Goal: Task Accomplishment & Management: Manage account settings

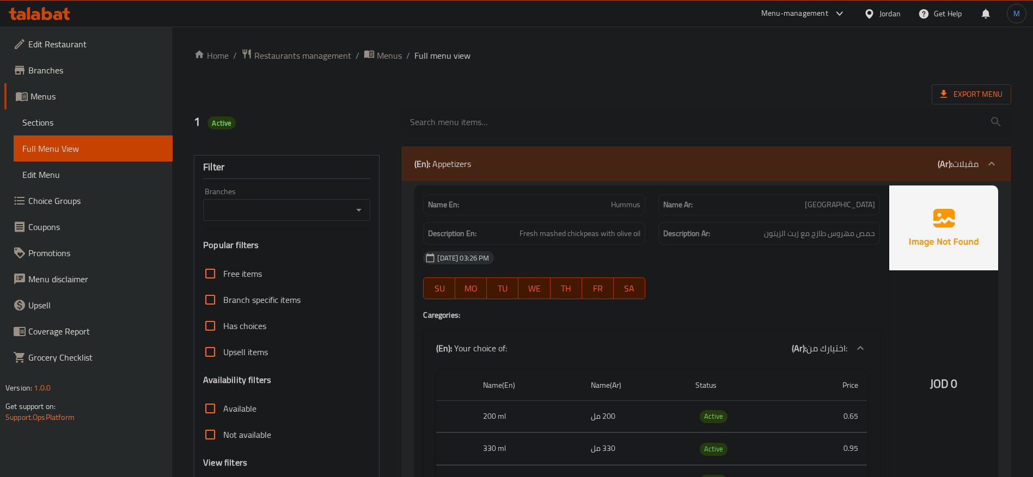
scroll to position [6807, 0]
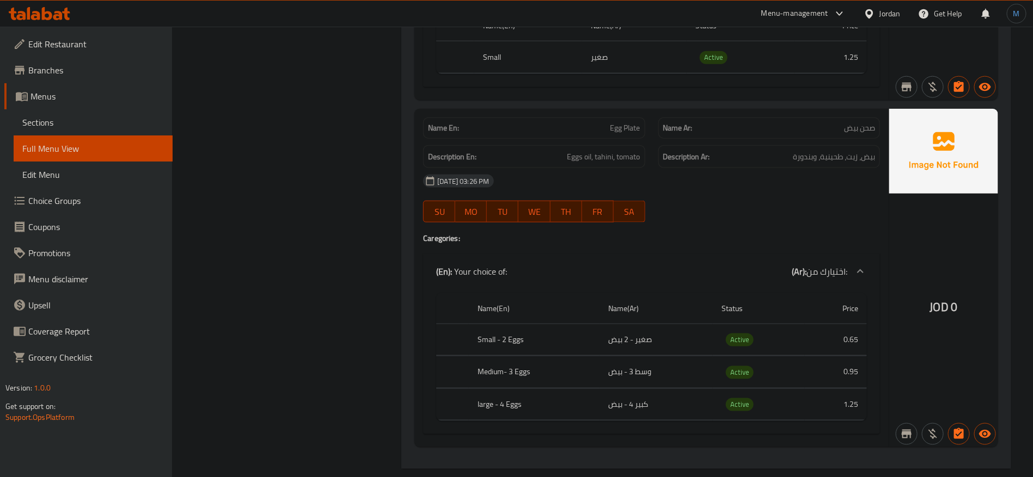
click at [906, 6] on div "Jordan" at bounding box center [882, 14] width 54 height 26
click at [887, 14] on div "Jordan" at bounding box center [889, 14] width 21 height 12
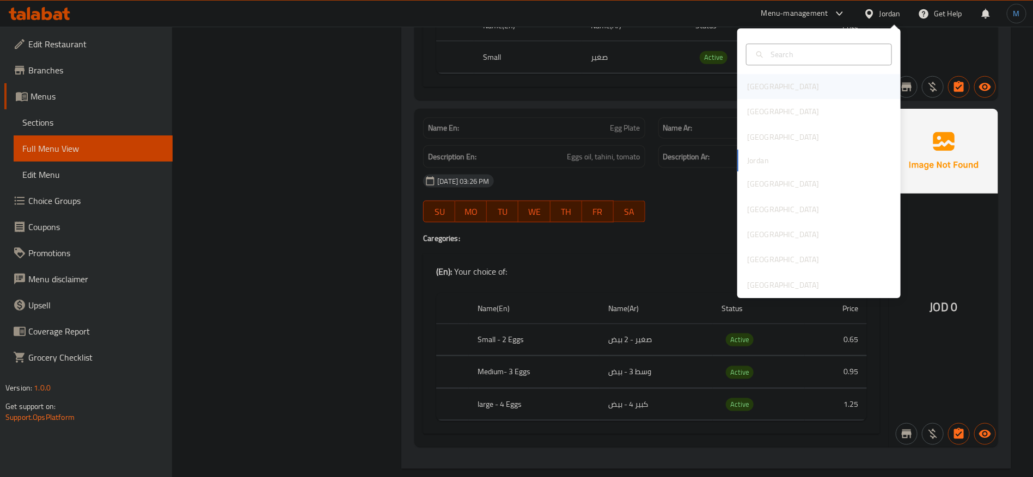
click at [779, 85] on div "[GEOGRAPHIC_DATA]" at bounding box center [818, 87] width 163 height 25
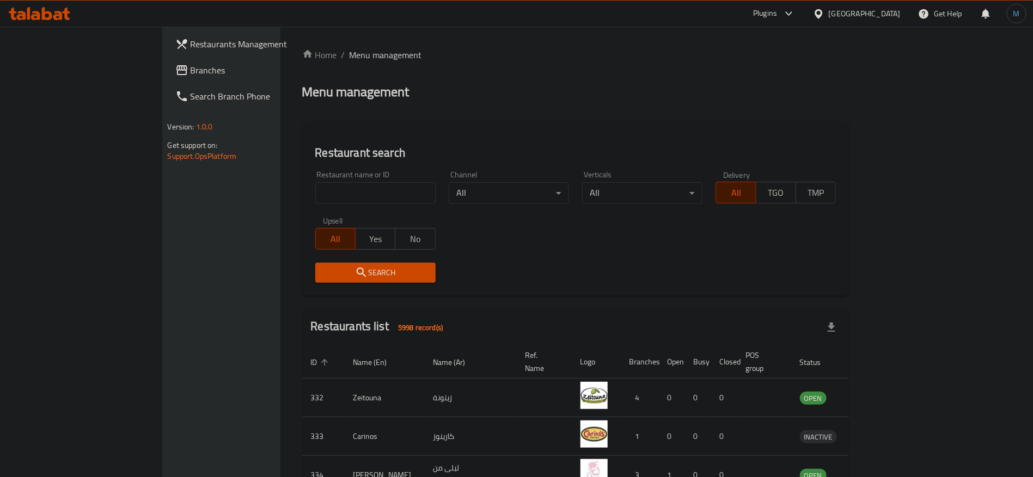
click at [191, 66] on span "Branches" at bounding box center [259, 70] width 136 height 13
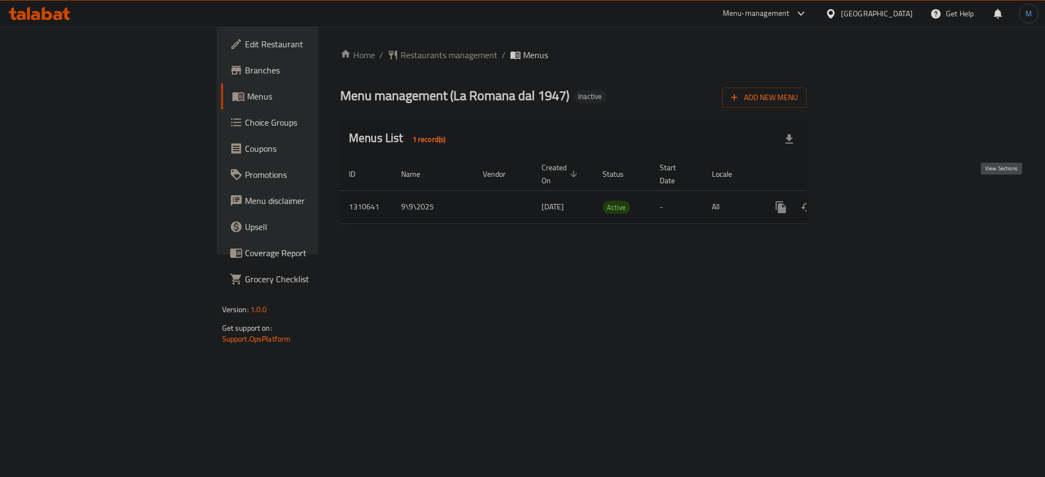
click at [866, 201] on icon "enhanced table" at bounding box center [859, 207] width 13 height 13
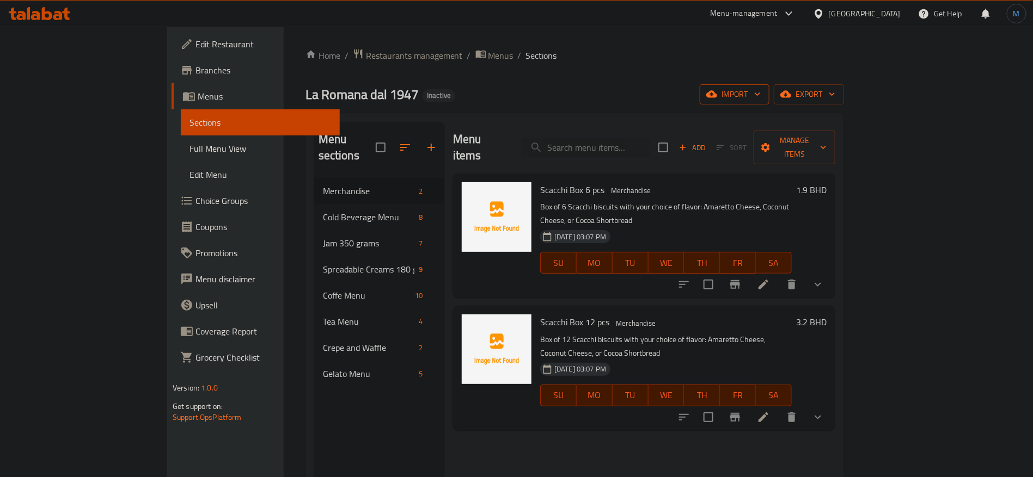
click at [761, 97] on span "import" at bounding box center [734, 95] width 52 height 14
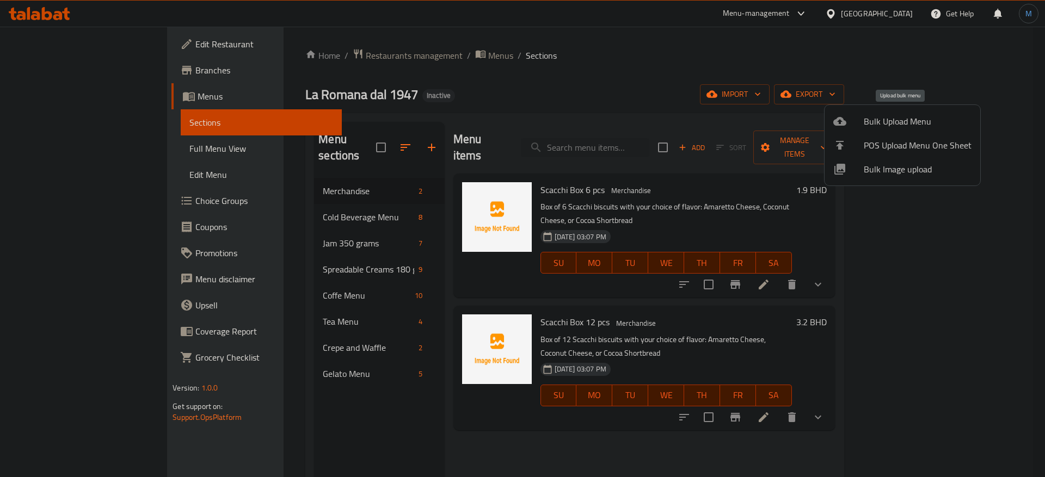
click at [868, 118] on span "Bulk Upload Menu" at bounding box center [918, 121] width 108 height 13
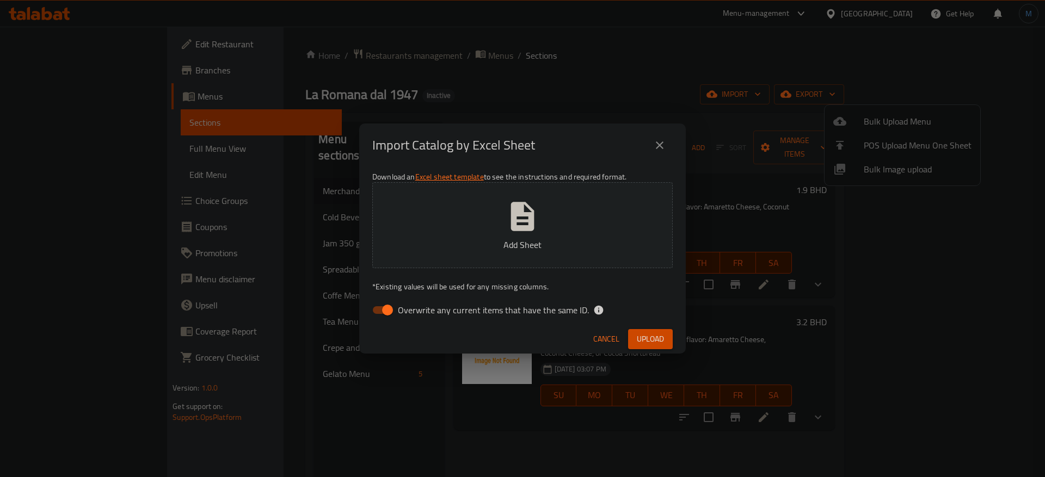
click at [423, 299] on div "Download an Excel sheet template to see the instructions and required format. A…" at bounding box center [522, 246] width 327 height 158
click at [434, 308] on span "Overwrite any current items that have the same ID." at bounding box center [493, 310] width 191 height 13
click at [419, 308] on input "Overwrite any current items that have the same ID." at bounding box center [388, 310] width 62 height 21
checkbox input "false"
click at [666, 329] on div "Cancel Upload" at bounding box center [522, 339] width 327 height 29
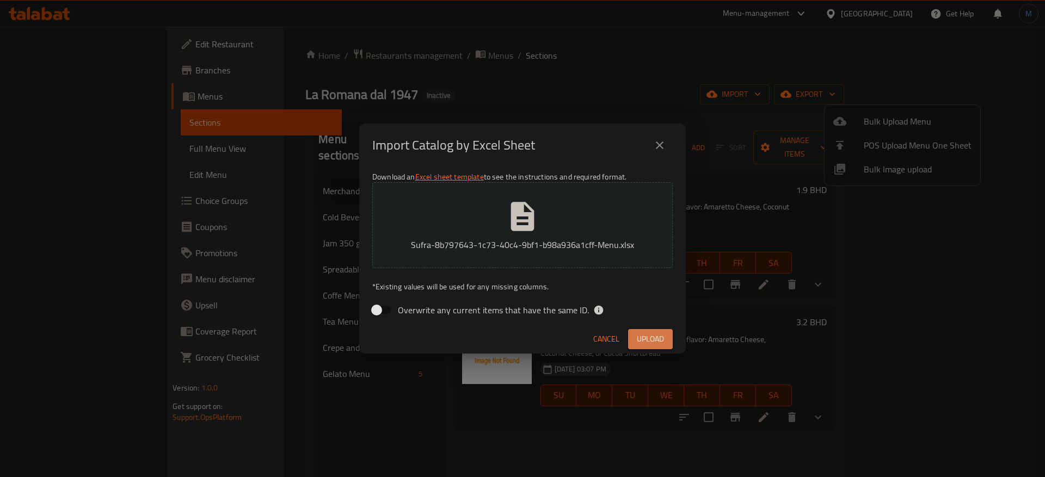
click at [650, 336] on span "Upload" at bounding box center [650, 340] width 27 height 14
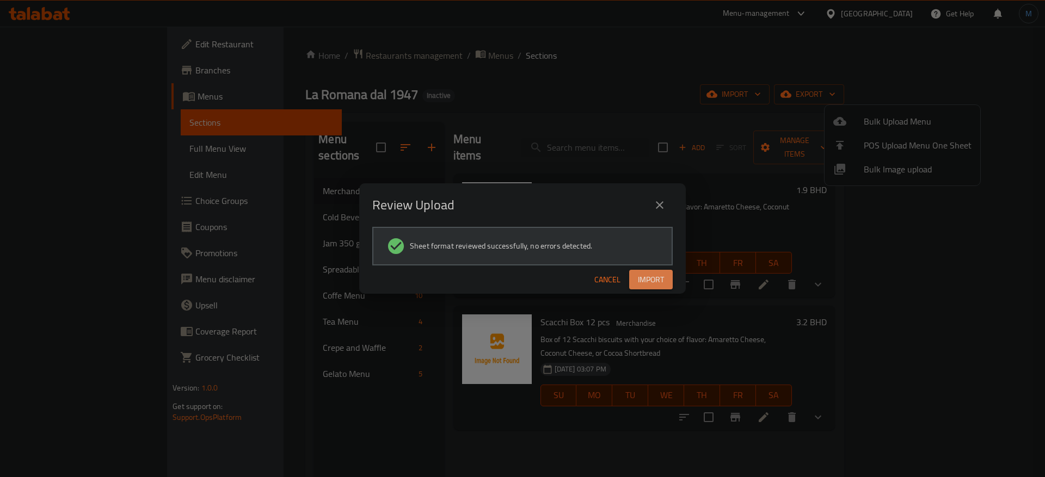
click at [647, 279] on span "Import" at bounding box center [651, 280] width 26 height 14
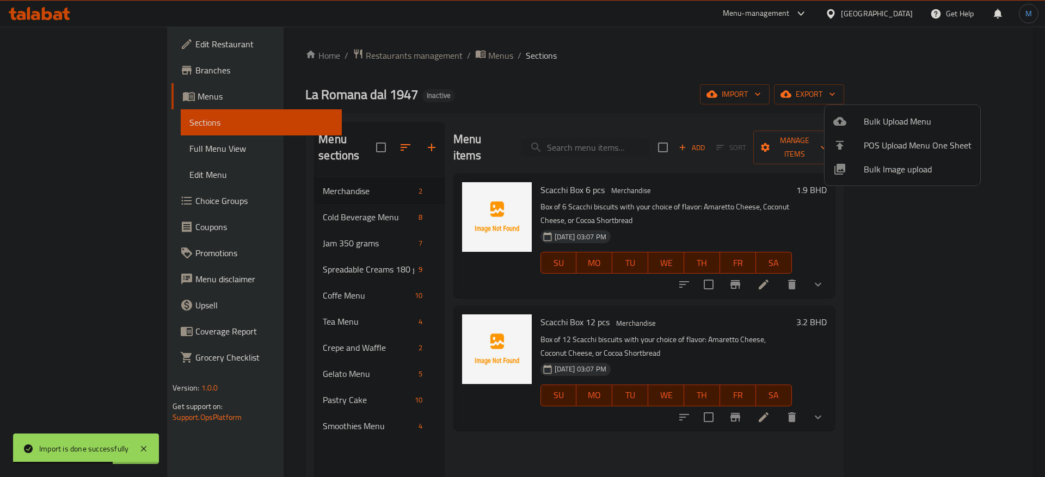
click at [366, 409] on div at bounding box center [522, 238] width 1045 height 477
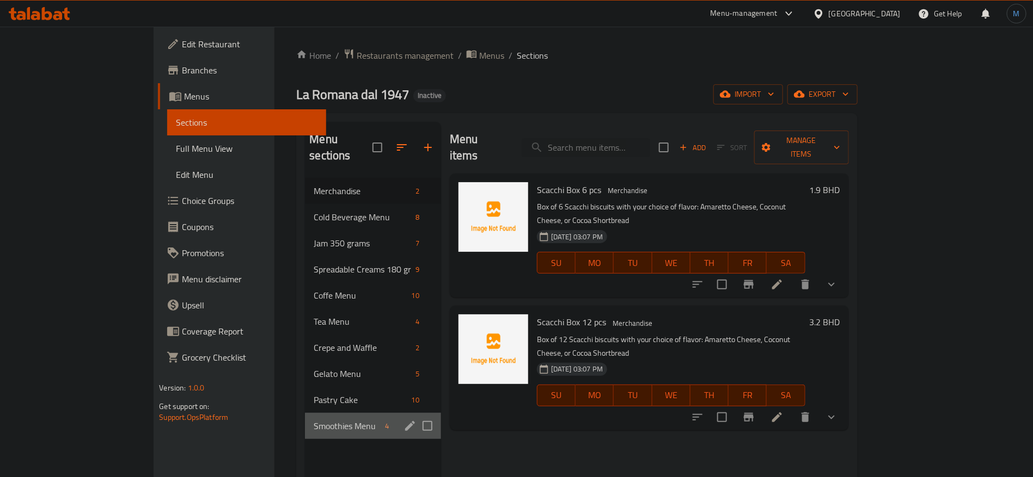
click at [305, 422] on div "Smoothies Menu 4" at bounding box center [373, 426] width 136 height 26
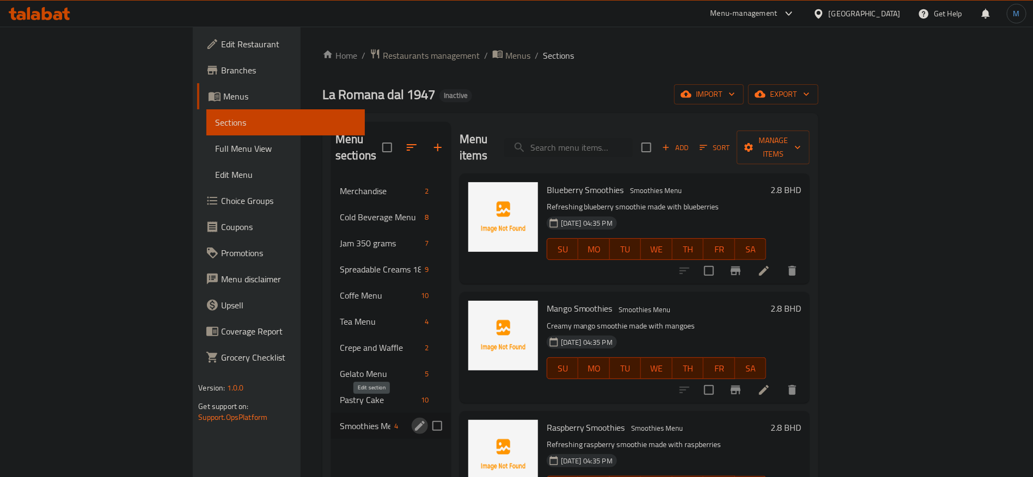
click at [413, 420] on icon "edit" at bounding box center [419, 426] width 13 height 13
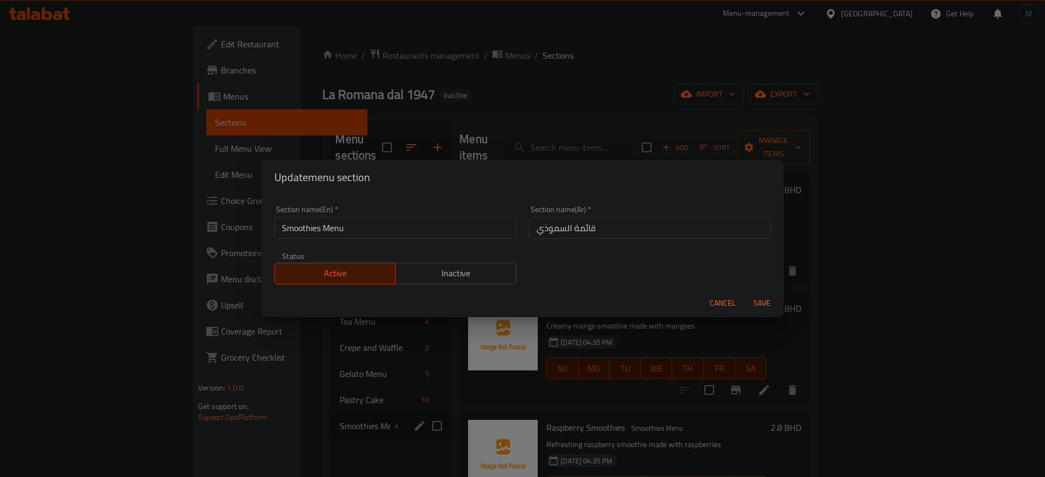
click at [394, 235] on input "Smoothies Menu" at bounding box center [395, 228] width 242 height 22
click at [328, 238] on input "Smoothies Menu" at bounding box center [395, 228] width 242 height 22
click at [298, 233] on input "Smoothies Menu" at bounding box center [395, 228] width 242 height 22
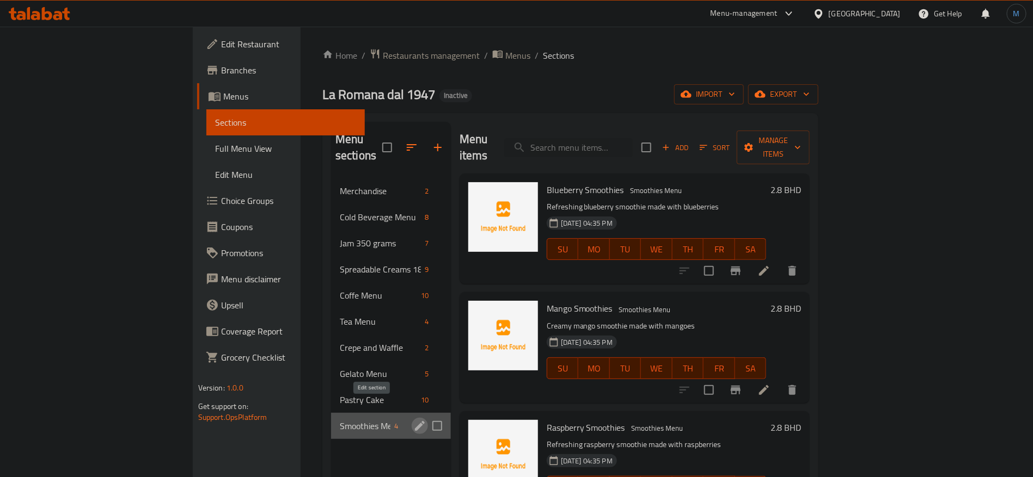
click at [413, 420] on icon "edit" at bounding box center [419, 426] width 13 height 13
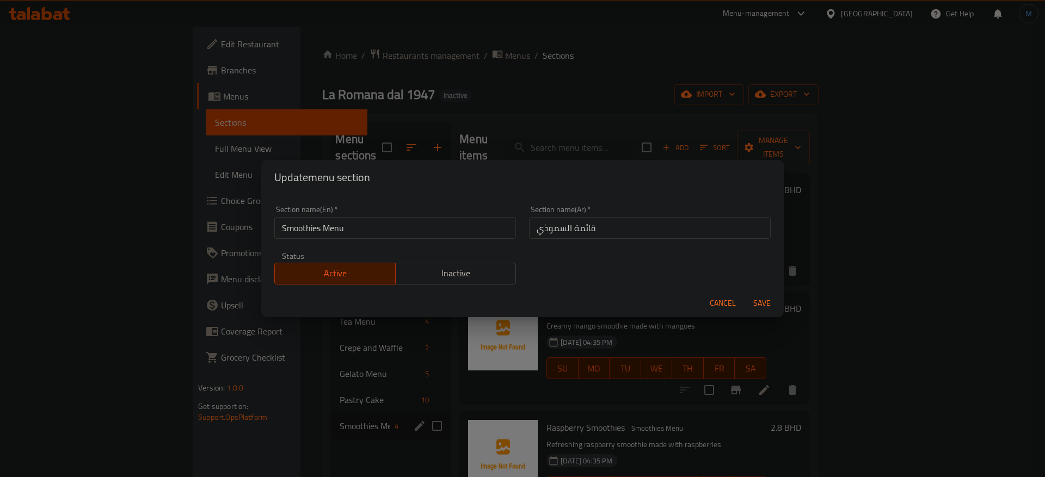
click at [538, 222] on input "قائمة السموذي" at bounding box center [650, 228] width 242 height 22
paste input "سموثي"
type input "قائمة السموثي"
click at [745, 293] on button "Save" at bounding box center [762, 303] width 35 height 20
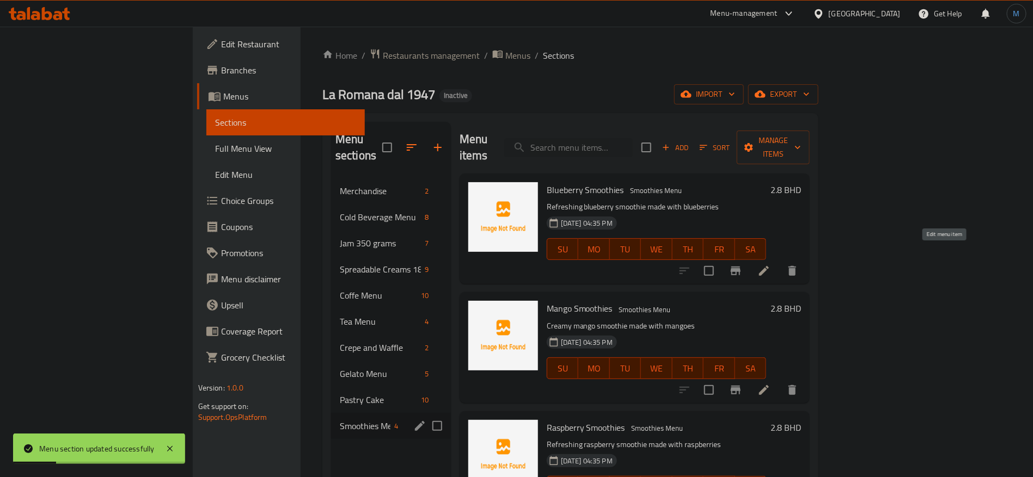
click at [770, 265] on icon at bounding box center [763, 271] width 13 height 13
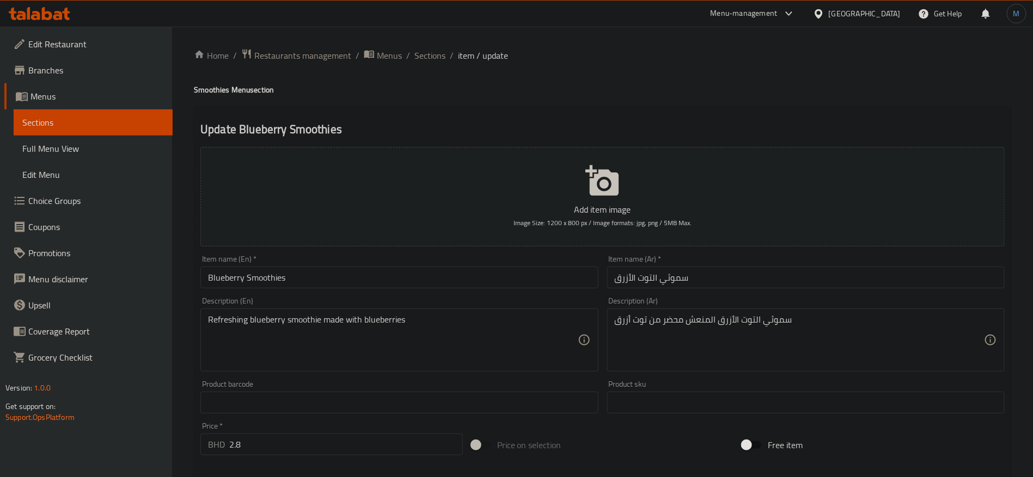
click at [421, 68] on div "Home / Restaurants management / Menus / Sections / item / update Smoothies Menu…" at bounding box center [602, 397] width 817 height 699
click at [421, 60] on span "Sections" at bounding box center [429, 55] width 31 height 13
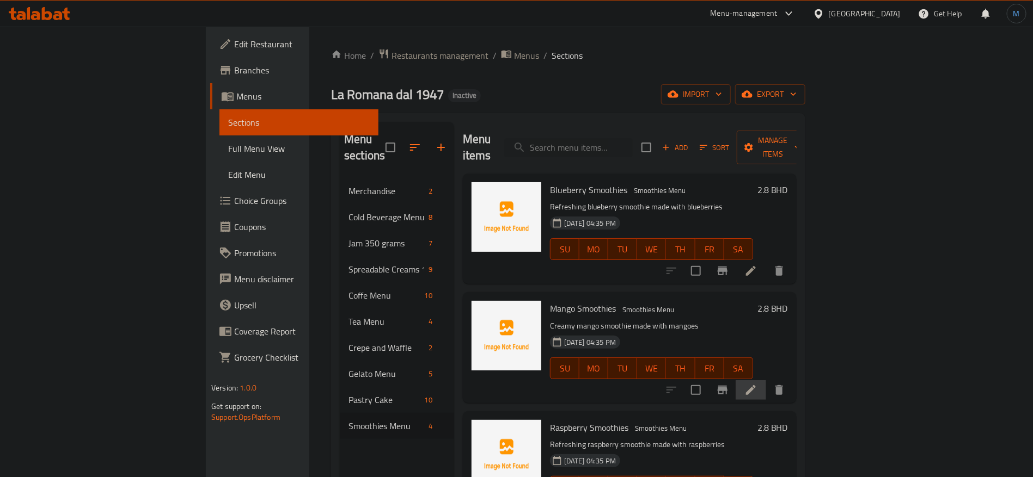
click at [766, 381] on li at bounding box center [751, 391] width 30 height 20
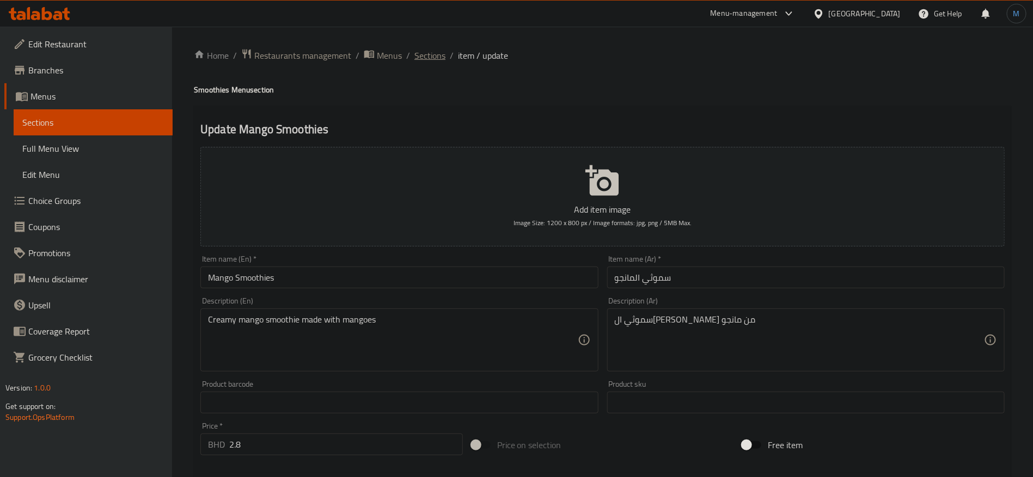
click at [432, 50] on span "Sections" at bounding box center [429, 55] width 31 height 13
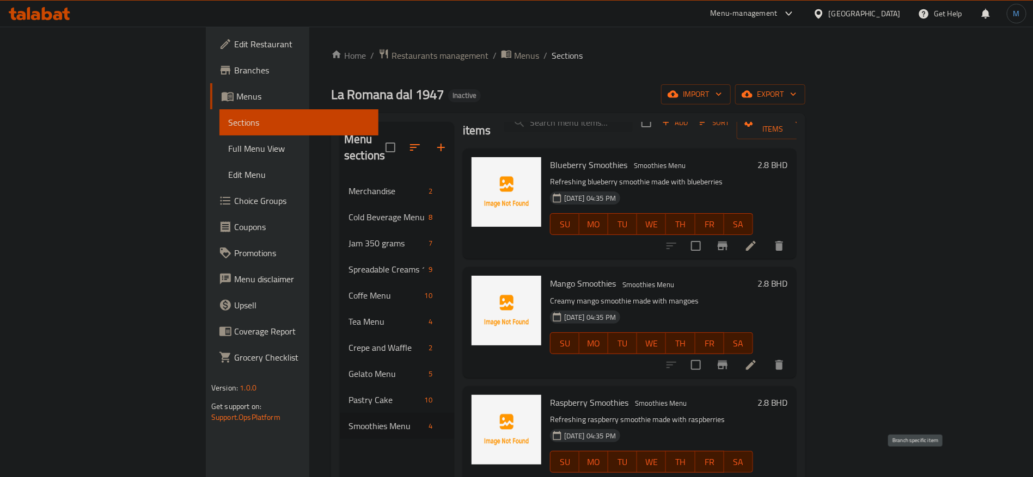
scroll to position [152, 0]
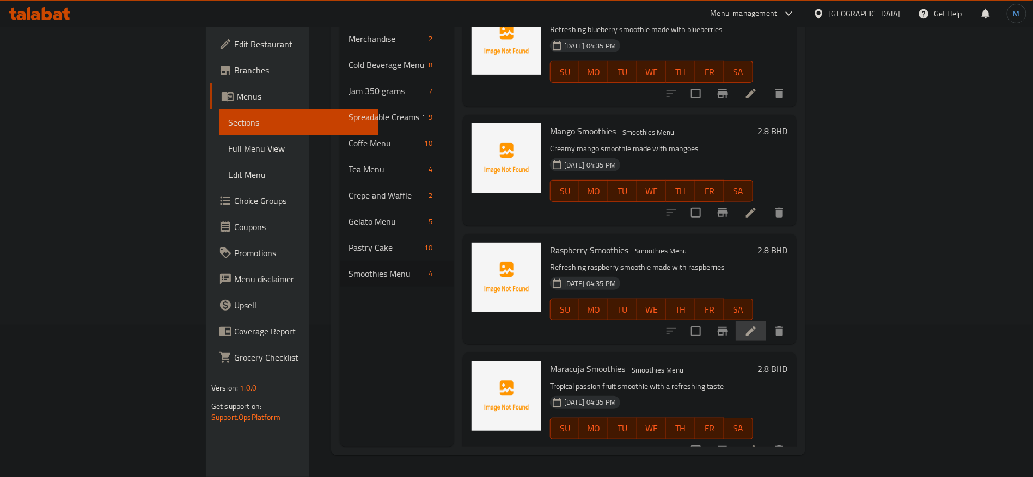
click at [757, 325] on icon at bounding box center [750, 331] width 13 height 13
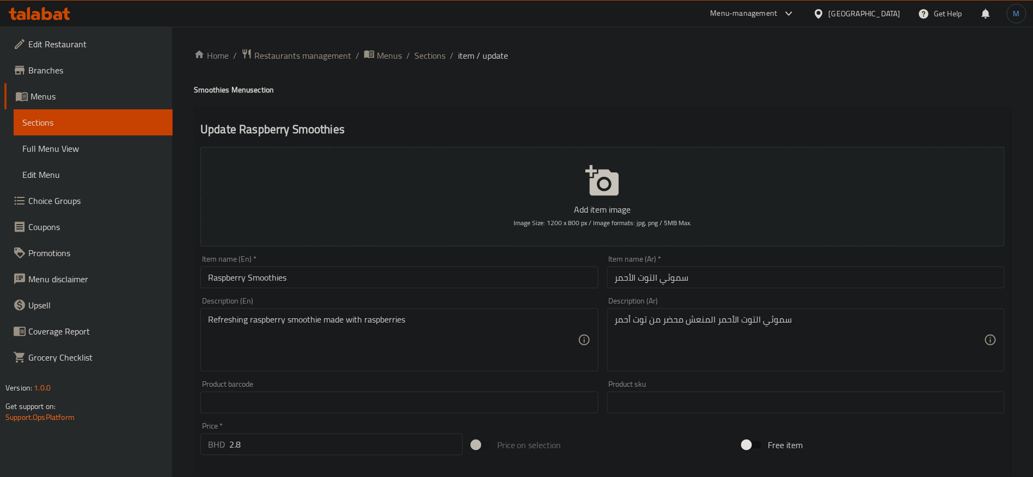
click at [230, 283] on input "Raspberry Smoothies" at bounding box center [398, 278] width 397 height 22
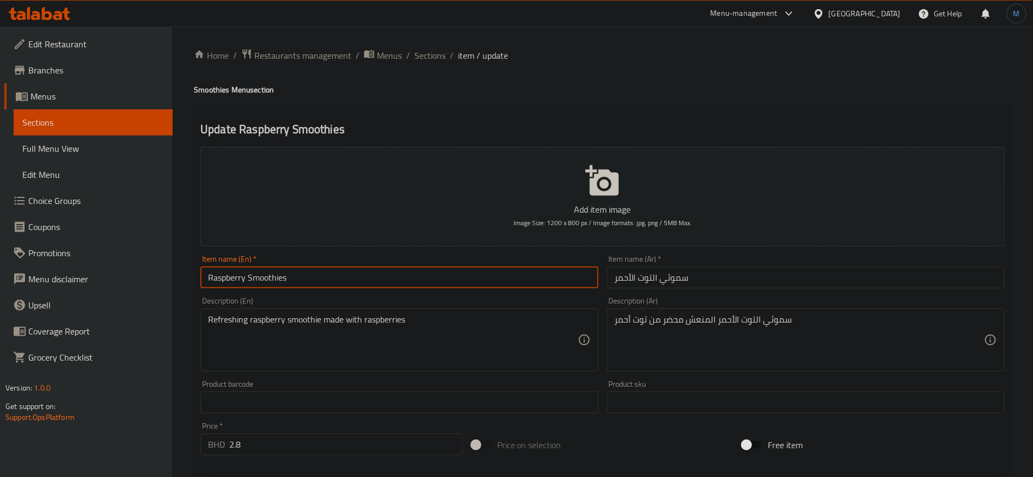
click at [230, 283] on input "Raspberry Smoothies" at bounding box center [398, 278] width 397 height 22
click at [647, 277] on input "سموثي التوت الأحمر" at bounding box center [805, 278] width 397 height 22
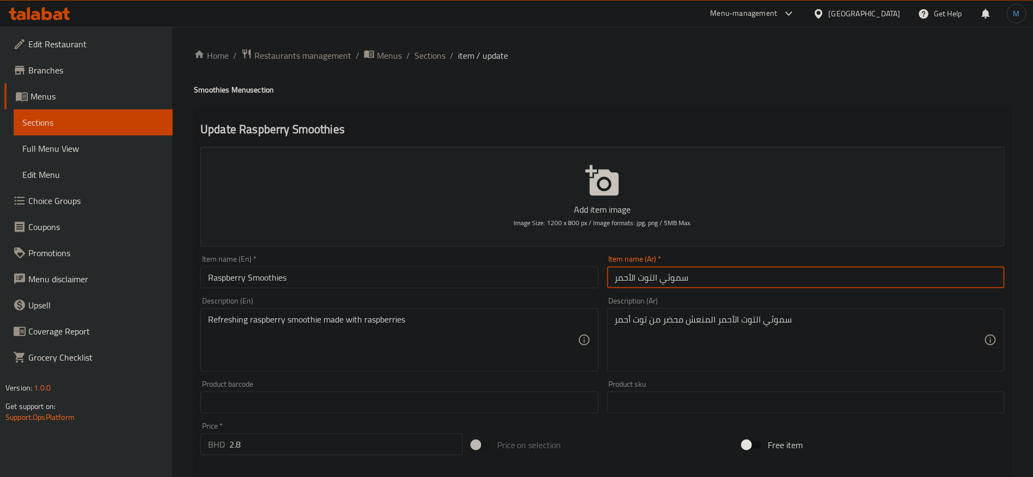
click at [647, 277] on input "سموثي التوت الأحمر" at bounding box center [805, 278] width 397 height 22
click at [629, 275] on input "سموثي التوت الأحمر" at bounding box center [805, 278] width 397 height 22
paste input "وت بري"
type input "سموثي توت بري أحمر"
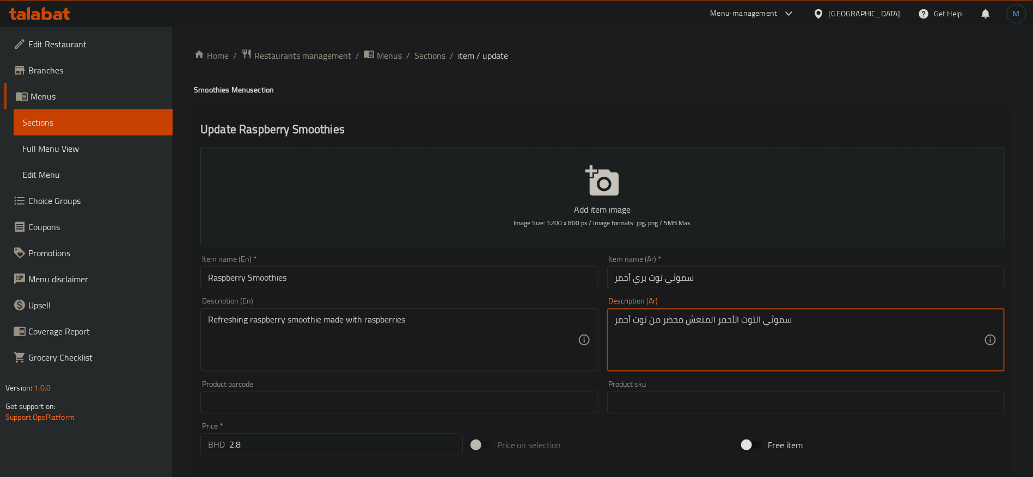
click at [751, 324] on textarea "سموثي التوت الأحمر المنعش محضر من توت أحمر" at bounding box center [799, 341] width 369 height 52
click at [705, 317] on textarea "سموثي التوت الأحمر المنعش محضر من توت أحمر" at bounding box center [799, 341] width 369 height 52
paste textarea "وت بري أحمر"
type textarea "سموثي توت بري أحمر منعش محضر من توت أحمر"
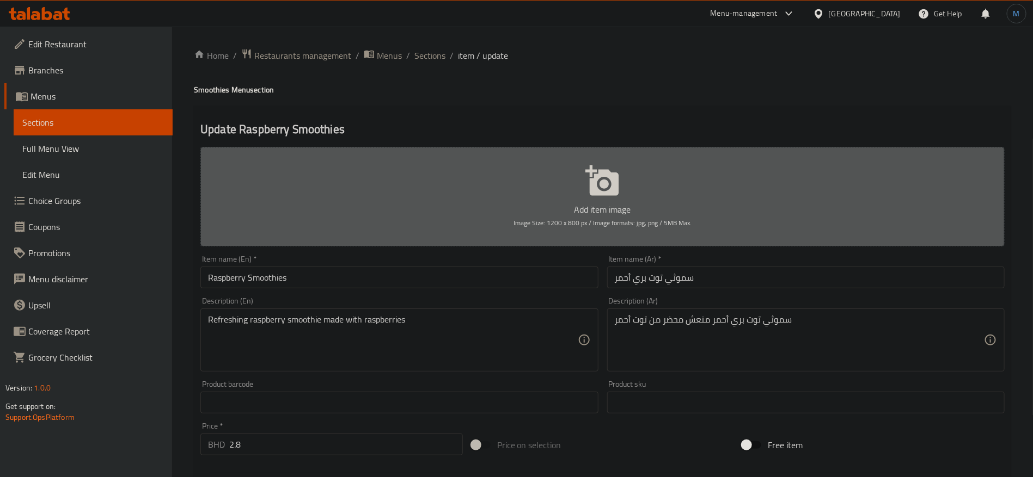
click at [747, 236] on button "Add item image Image Size: 1200 x 800 px / Image formats: jpg, png / 5MB Max." at bounding box center [602, 197] width 804 height 100
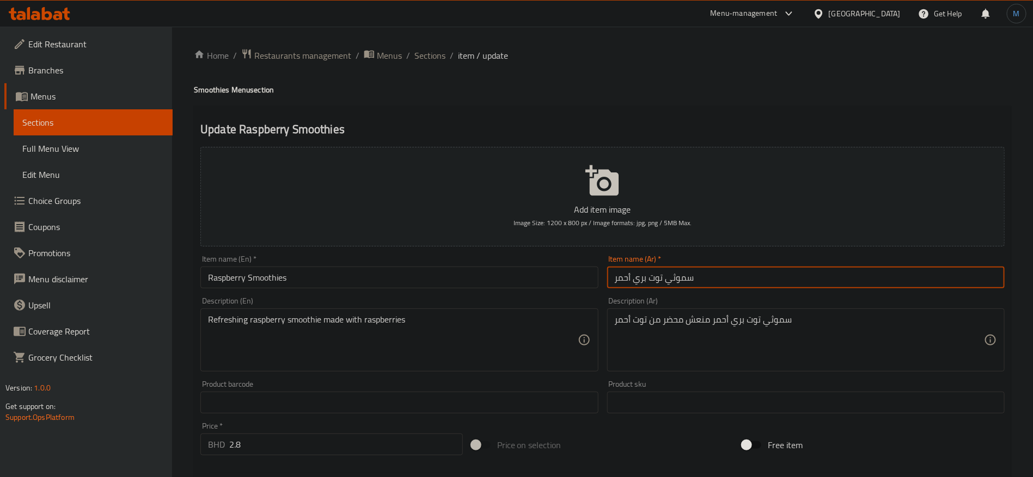
click at [734, 269] on input "سموثي توت بري أحمر" at bounding box center [805, 278] width 397 height 22
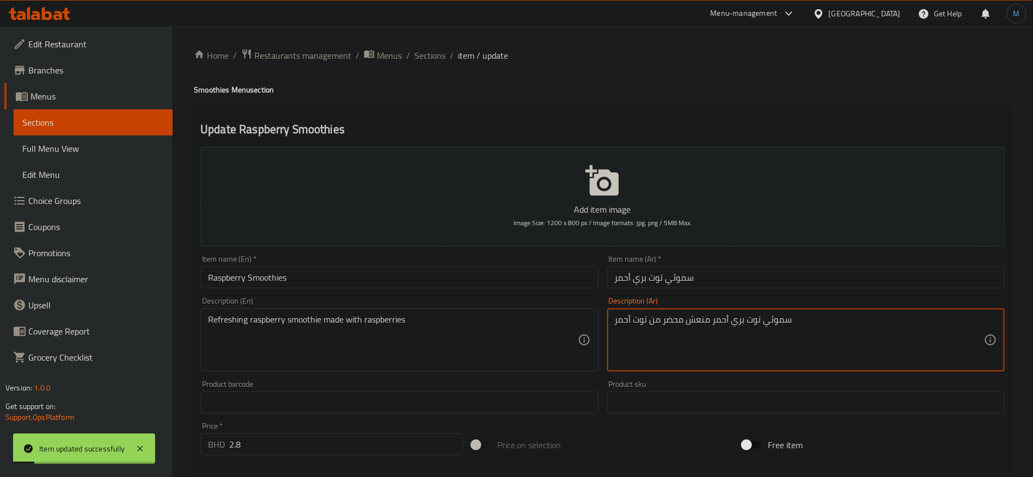
click at [640, 328] on textarea "سموثي توت بري أحمر منعش محضر من توت أحمر" at bounding box center [799, 341] width 369 height 52
click at [621, 325] on textarea "سموثي توت بري أحمر منعش محضر من توت أحمر" at bounding box center [799, 341] width 369 height 52
paste textarea "ري"
type textarea "سموثي توت بري أحمر منعش محضر من توت بري أحمر"
click at [584, 297] on div "Description (En) Refreshing raspberry smoothie made with raspberries Descriptio…" at bounding box center [398, 334] width 397 height 75
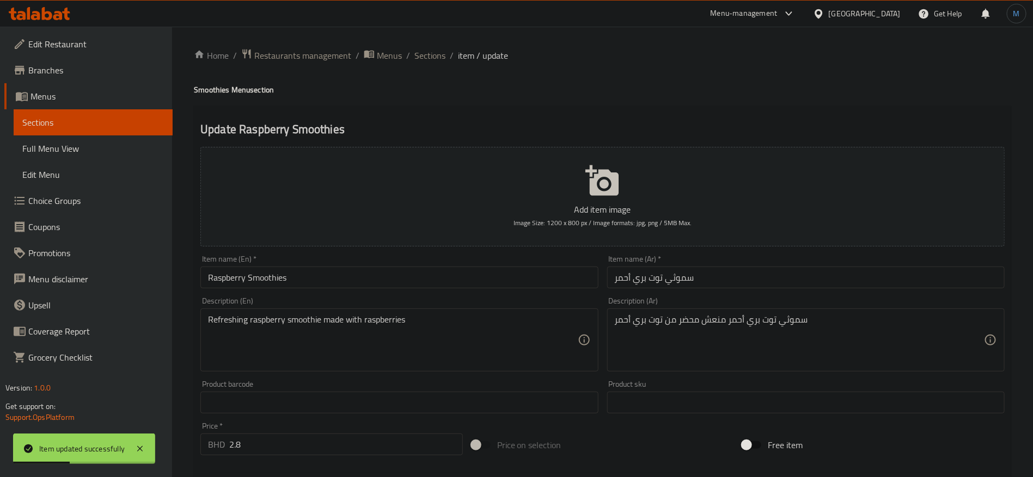
click at [581, 278] on input "Raspberry Smoothies" at bounding box center [398, 278] width 397 height 22
click at [425, 49] on span "Sections" at bounding box center [429, 55] width 31 height 13
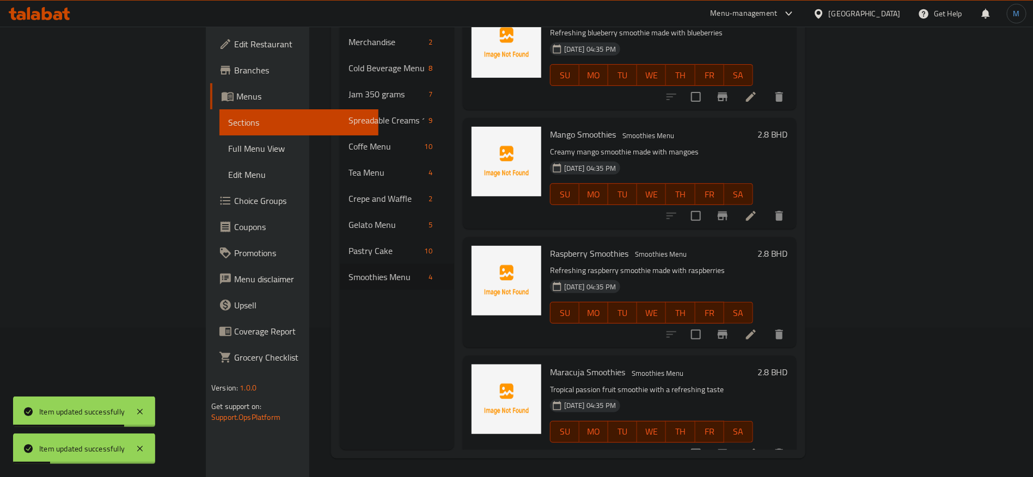
scroll to position [152, 0]
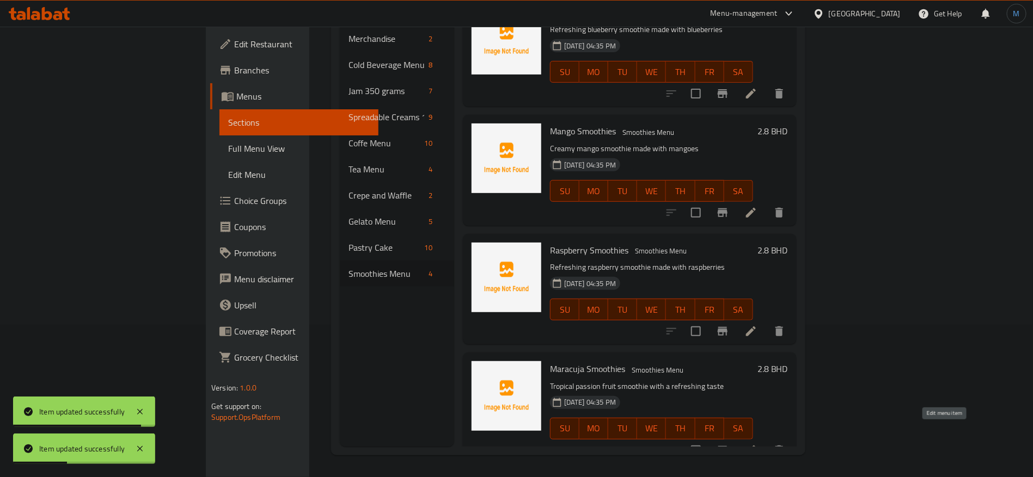
click at [756, 446] on icon at bounding box center [751, 451] width 10 height 10
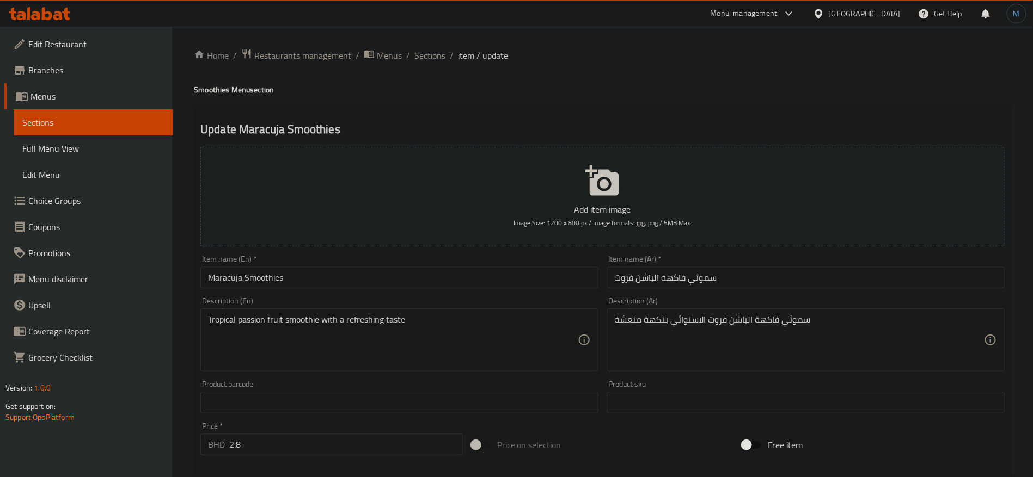
click at [683, 279] on input "سموثي فاكهة الباشن فروت" at bounding box center [805, 278] width 397 height 22
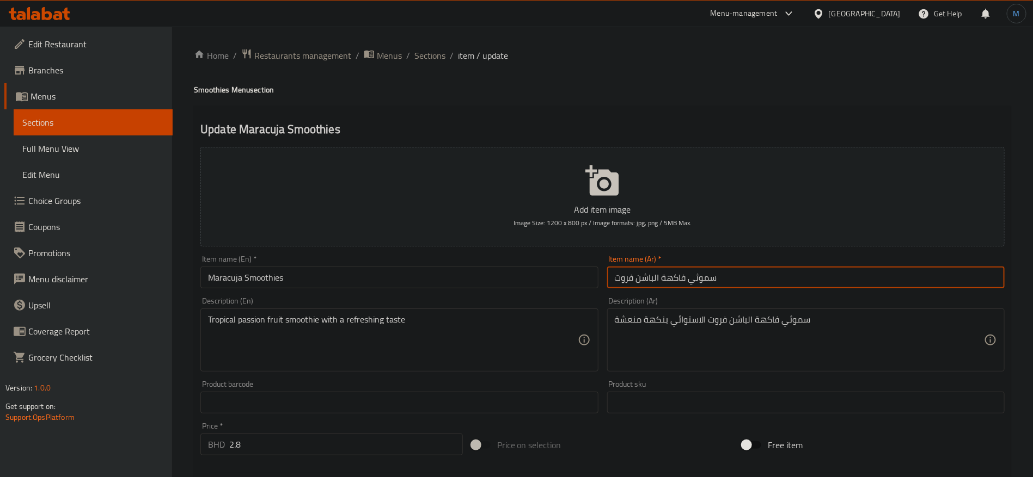
click at [683, 279] on input "سموثي فاكهة الباشن فروت" at bounding box center [805, 278] width 397 height 22
click at [624, 279] on input "سموثي فاكهة الباشن فروت" at bounding box center [805, 278] width 397 height 22
paste input "اراكوجا"
type input "سموثي ماراكوجا"
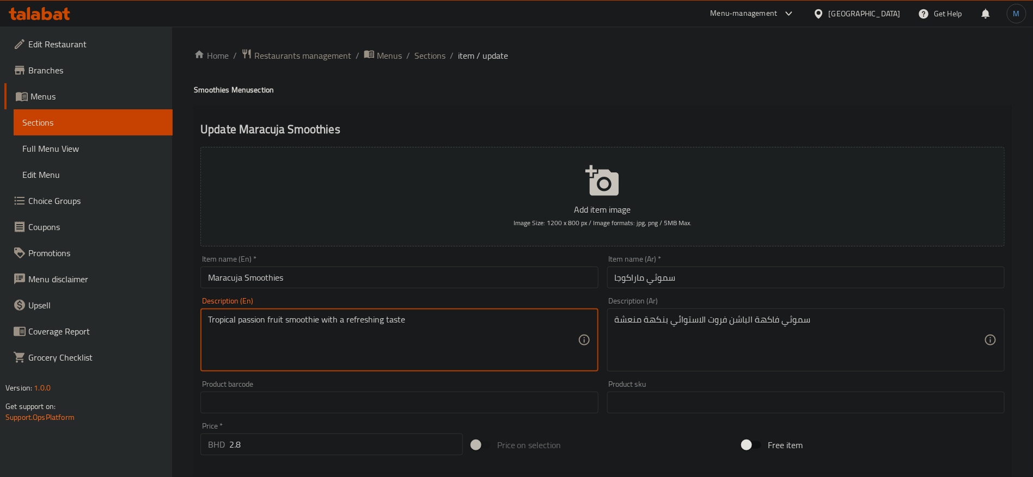
click at [212, 330] on textarea "Tropical passion fruit smoothie with a refreshing taste" at bounding box center [392, 341] width 369 height 52
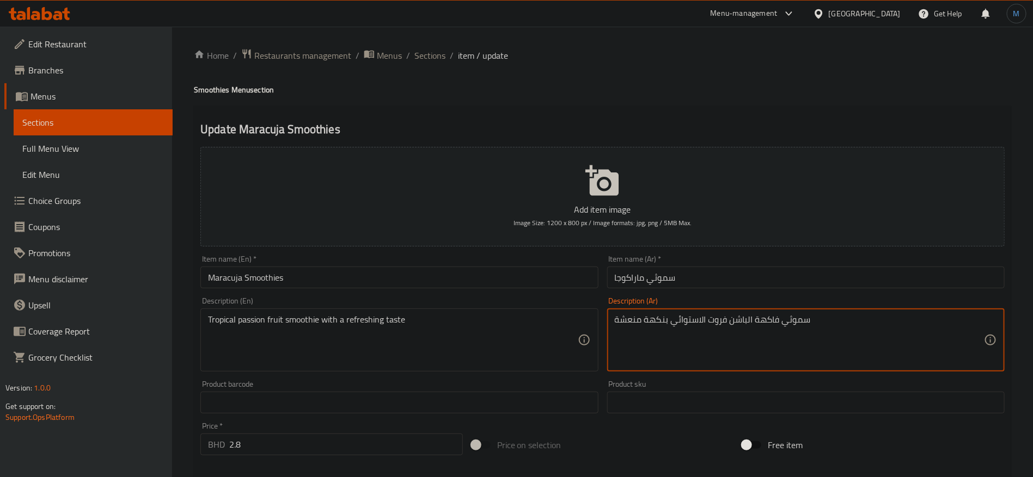
click at [695, 320] on textarea "سموثي فاكهة الباشن فروت الاستوائي بنكهة منعشة" at bounding box center [799, 341] width 369 height 52
paste textarea "روبيكال"
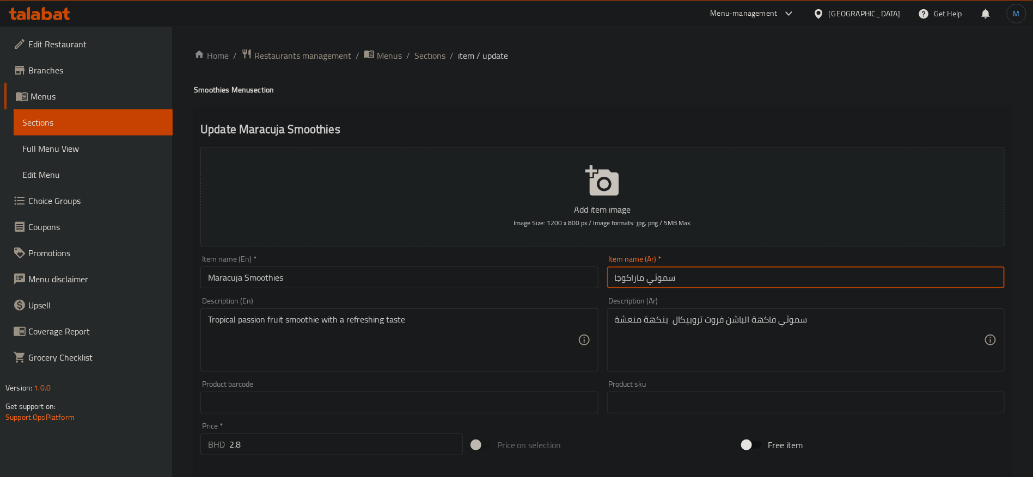
click at [688, 276] on input "سموثي ماراكوجا" at bounding box center [805, 278] width 397 height 22
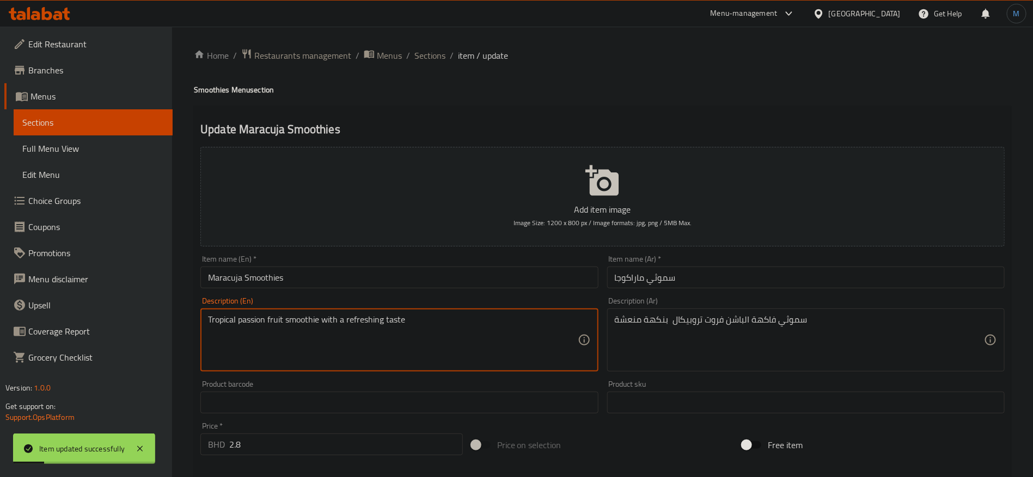
click at [413, 329] on textarea "Tropical passion fruit smoothie with a refreshing taste" at bounding box center [392, 341] width 369 height 52
click at [366, 317] on textarea "Tropical passion fruit smoothie with a refreshing taste" at bounding box center [392, 341] width 369 height 52
click at [666, 311] on div "سموثي فاكهة الباشن فروت تروبيكال بنكهة منعشة Description (Ar)" at bounding box center [805, 340] width 397 height 63
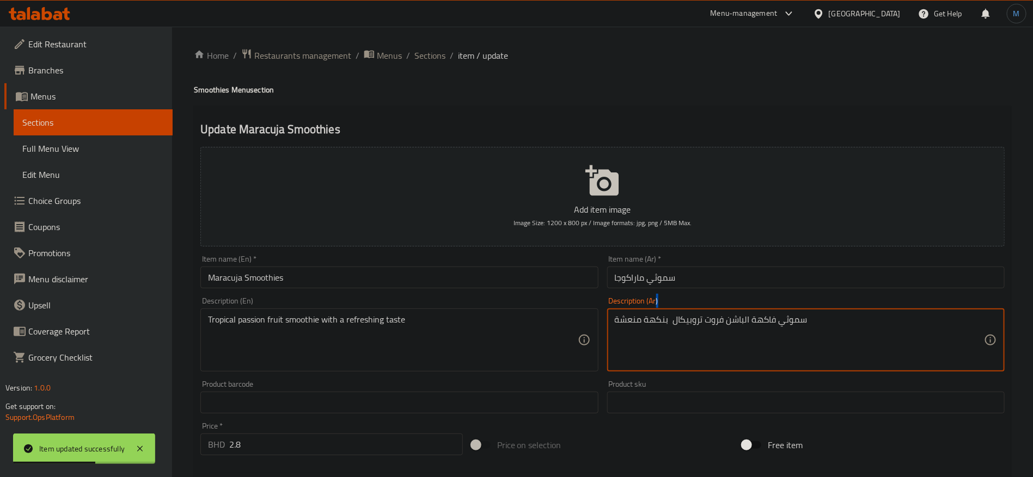
click at [666, 311] on div "سموثي فاكهة الباشن فروت تروبيكال بنكهة منعشة Description (Ar)" at bounding box center [805, 340] width 397 height 63
drag, startPoint x: 664, startPoint y: 313, endPoint x: 657, endPoint y: 335, distance: 23.6
click at [661, 326] on div "سموثي فاكهة الباشن فروت تروبيكال بنكهة منعشة Description (Ar)" at bounding box center [805, 340] width 397 height 63
click at [657, 335] on textarea "سموثي فاكهة الباشن فروت تروبيكال بنكهة منعشة" at bounding box center [799, 341] width 369 height 52
click at [657, 334] on textarea "سموثي فاكهة الباشن فروت تروبيكال بنكهة منعشة" at bounding box center [799, 341] width 369 height 52
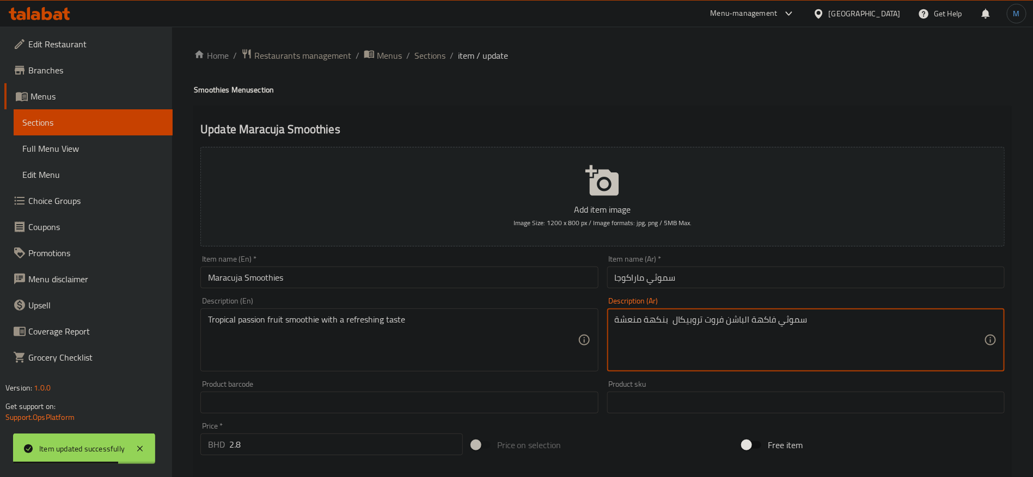
click at [638, 323] on textarea "سموثي فاكهة الباشن فروت تروبيكال بنكهة منعشة" at bounding box center [799, 341] width 369 height 52
paste textarea "طعم منعش"
type textarea "سموثي فاكهة الباشن فروت تروبيكال بطعم منعش"
click at [697, 297] on div "Description (Ar) سموثي فاكهة الباشن فروت تروبيكال بطعم منعش Description (Ar)" at bounding box center [806, 334] width 406 height 83
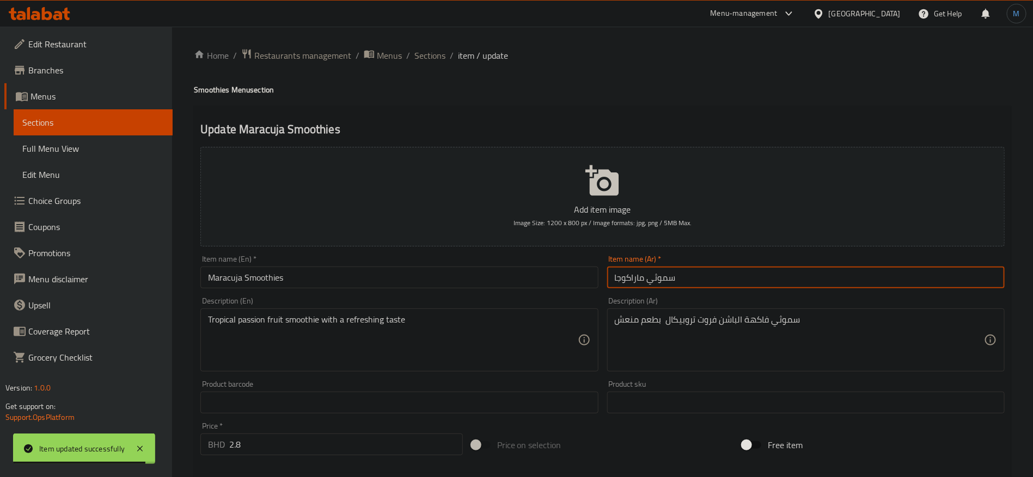
click at [697, 281] on div "Home / Restaurants management / Menus / Sections / item / update Smoothies Menu…" at bounding box center [602, 397] width 817 height 699
click at [438, 50] on span "Sections" at bounding box center [429, 55] width 31 height 13
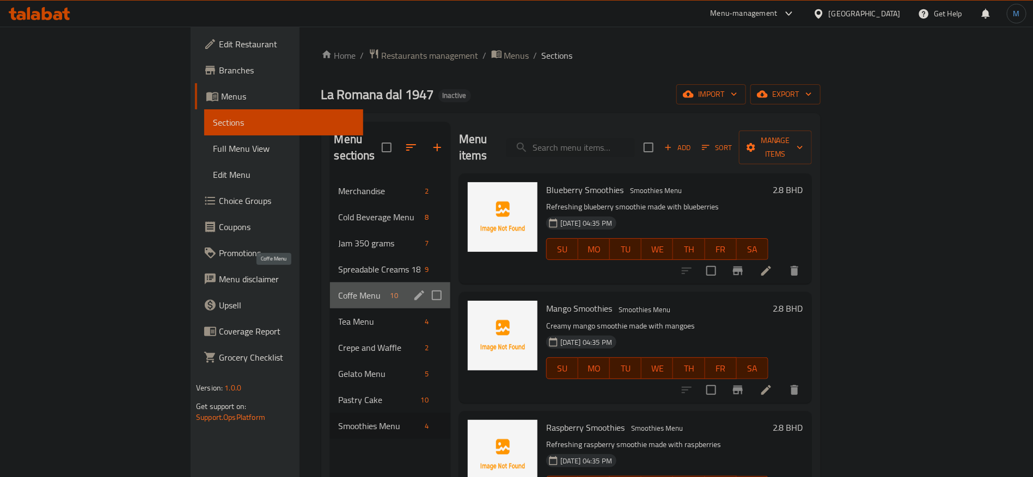
click at [339, 289] on span "Coffe Menu" at bounding box center [362, 295] width 47 height 13
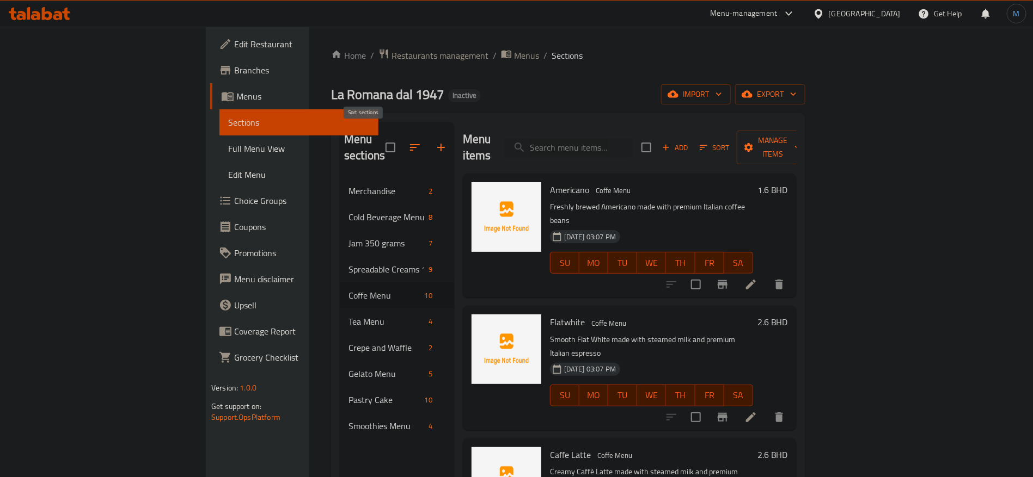
click at [402, 139] on button "button" at bounding box center [415, 147] width 26 height 26
click at [348, 394] on span "Pastry Cake" at bounding box center [383, 400] width 71 height 13
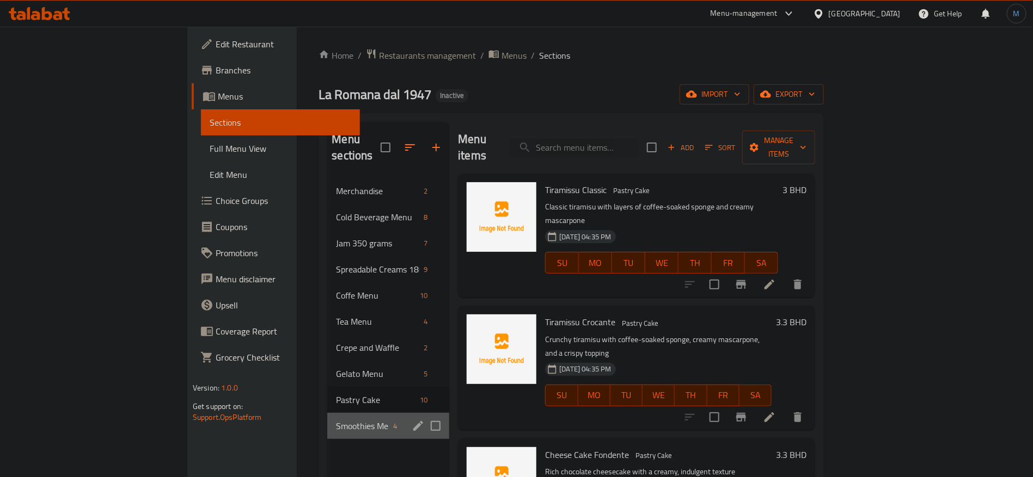
click at [410, 418] on div "Menu sections" at bounding box center [418, 426] width 16 height 16
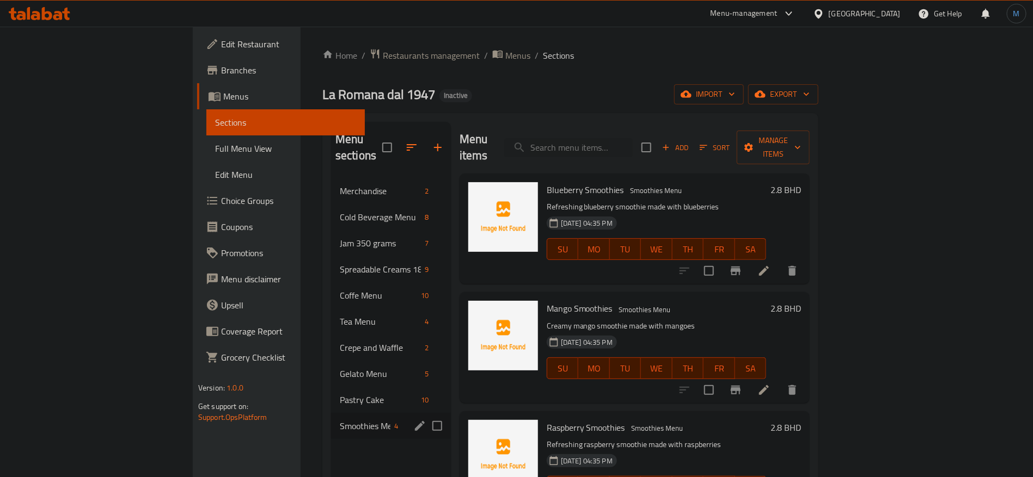
click at [412, 418] on button "edit" at bounding box center [420, 426] width 16 height 16
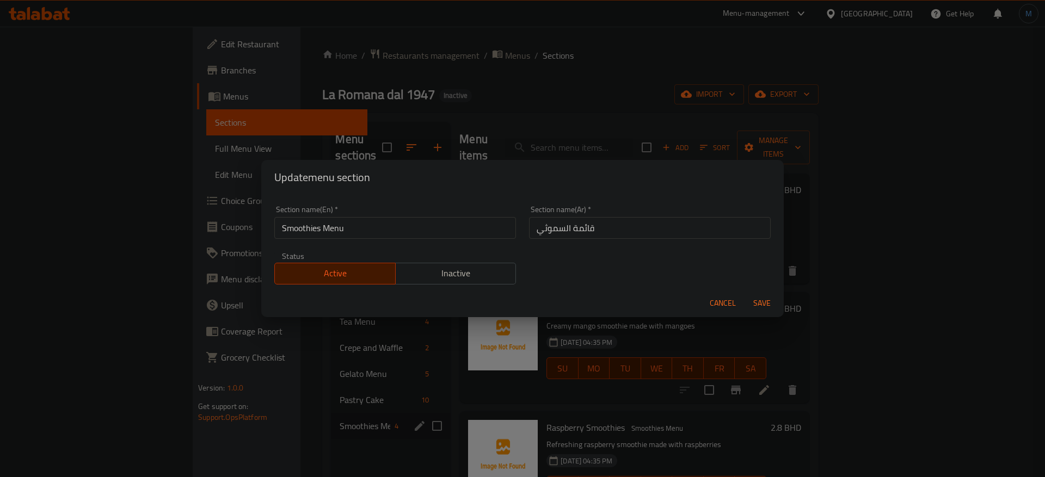
click at [368, 407] on div "Update menu section Section name(En)   * Smoothies Menu Section name(En) * Sect…" at bounding box center [522, 238] width 1045 height 477
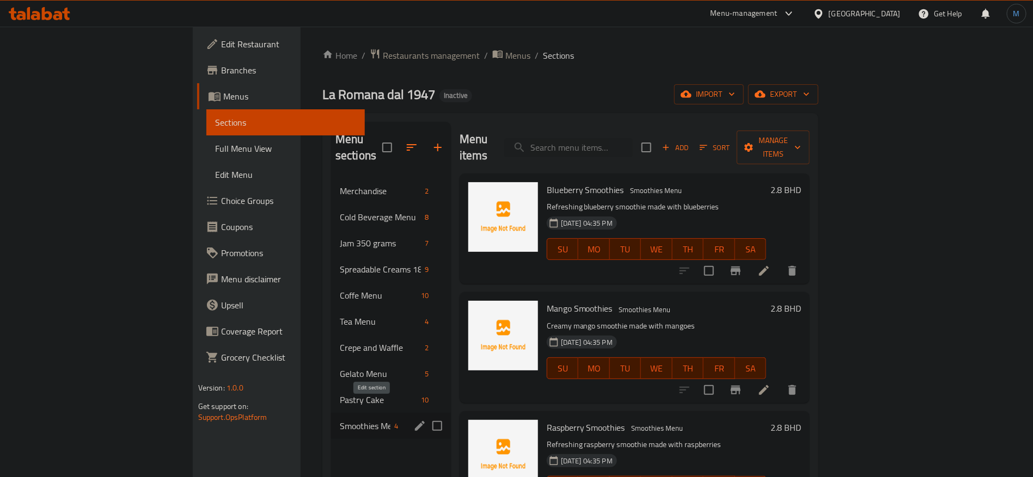
click at [413, 420] on icon "edit" at bounding box center [419, 426] width 13 height 13
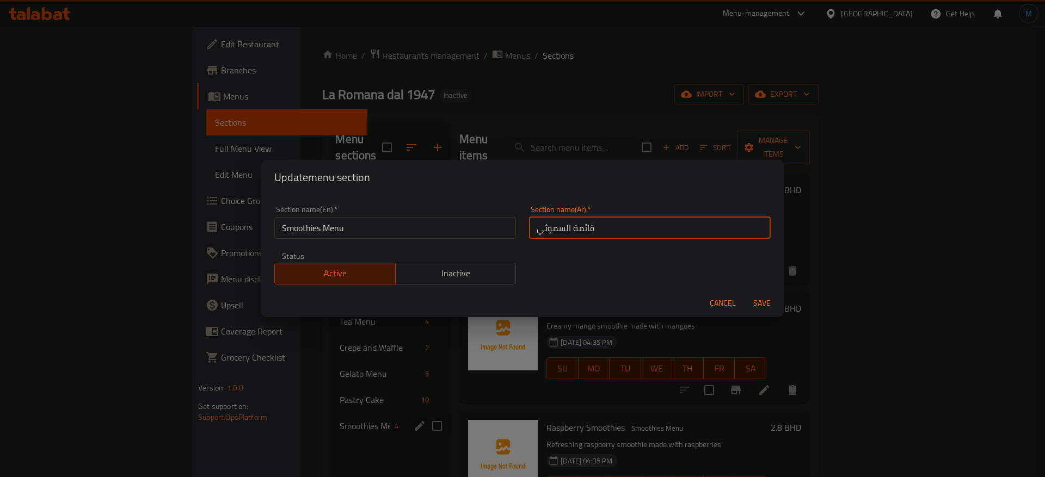
click at [572, 222] on input "قائمة السموثي" at bounding box center [650, 228] width 242 height 22
type input "منيو السموثي"
click at [745, 293] on button "Save" at bounding box center [762, 303] width 35 height 20
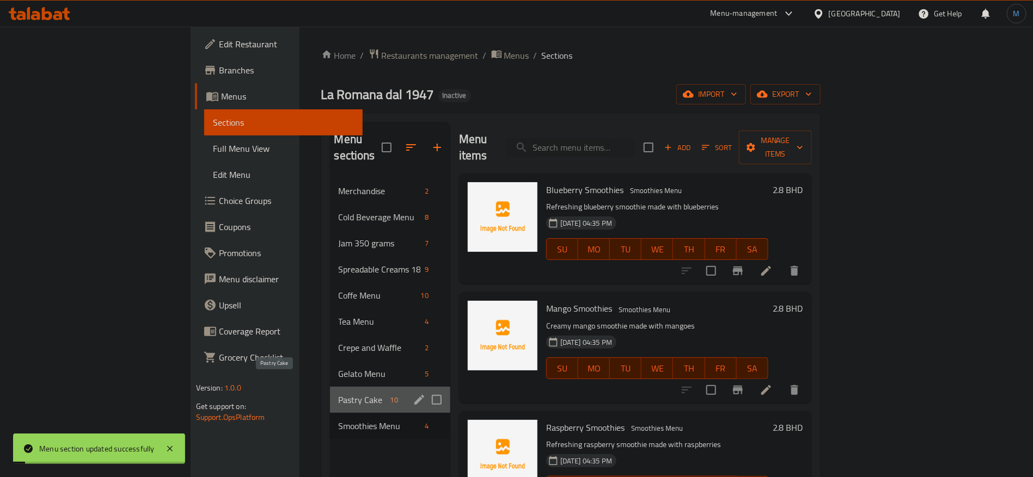
click at [339, 394] on span "Pastry Cake" at bounding box center [362, 400] width 47 height 13
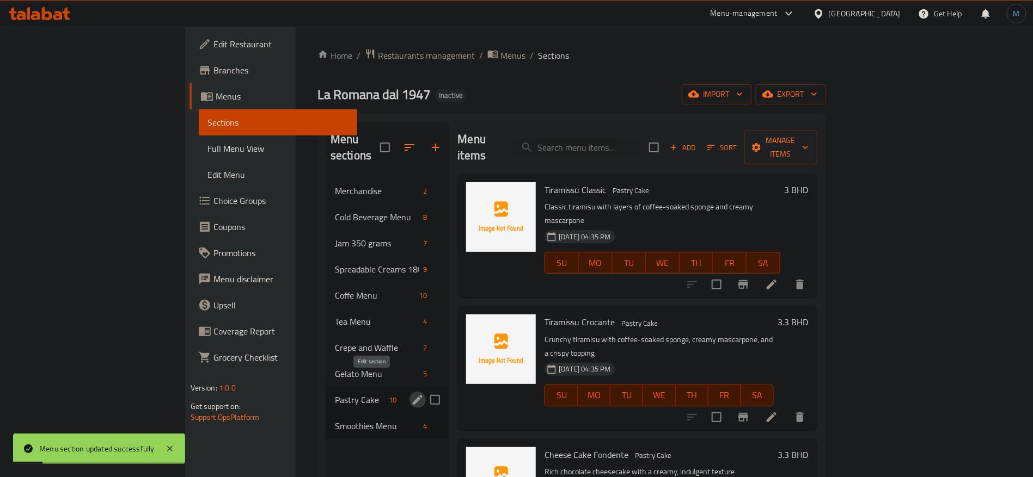
click at [411, 394] on icon "edit" at bounding box center [417, 400] width 13 height 13
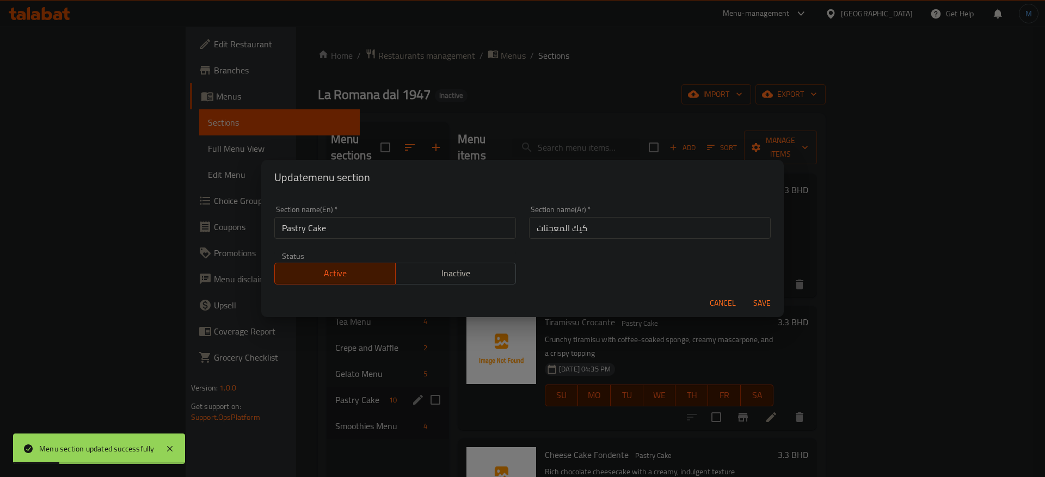
click at [602, 224] on input "كيك المعجنات" at bounding box center [650, 228] width 242 height 22
type input "منيو الكيك"
click at [478, 238] on input "Pastry Cake" at bounding box center [395, 228] width 242 height 22
paste input "CAKE Menu"
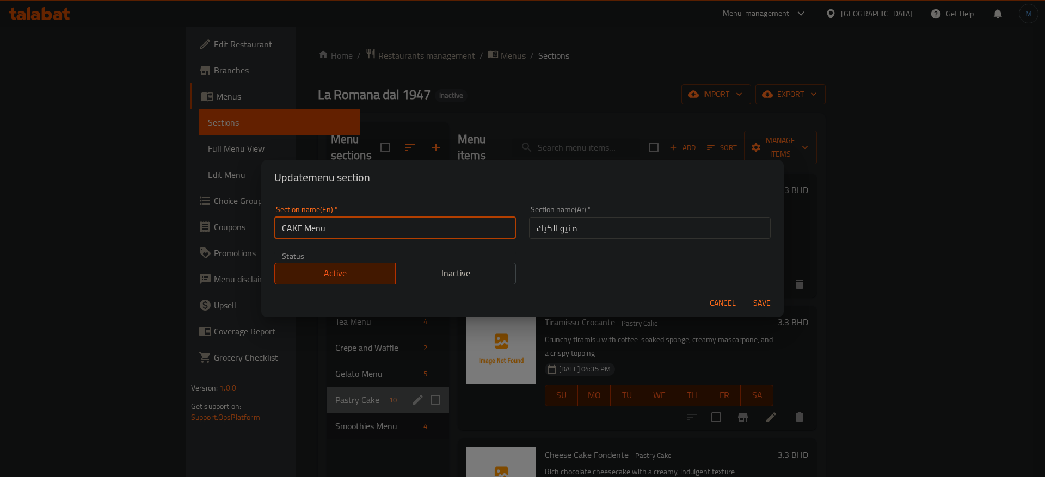
click at [474, 235] on input "CAKE Menu" at bounding box center [395, 228] width 242 height 22
type input "Cake Menu"
click at [745, 293] on button "Save" at bounding box center [762, 303] width 35 height 20
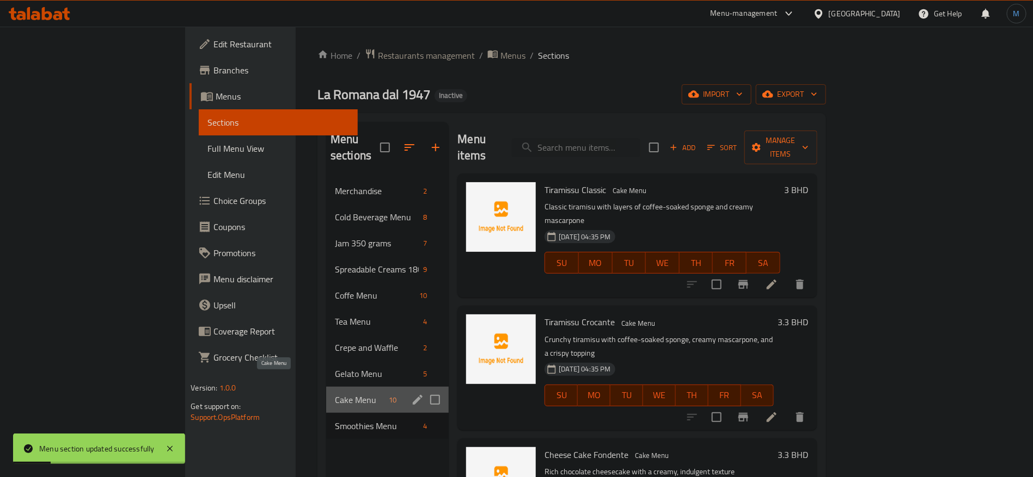
click at [335, 394] on span "Cake Menu" at bounding box center [360, 400] width 50 height 13
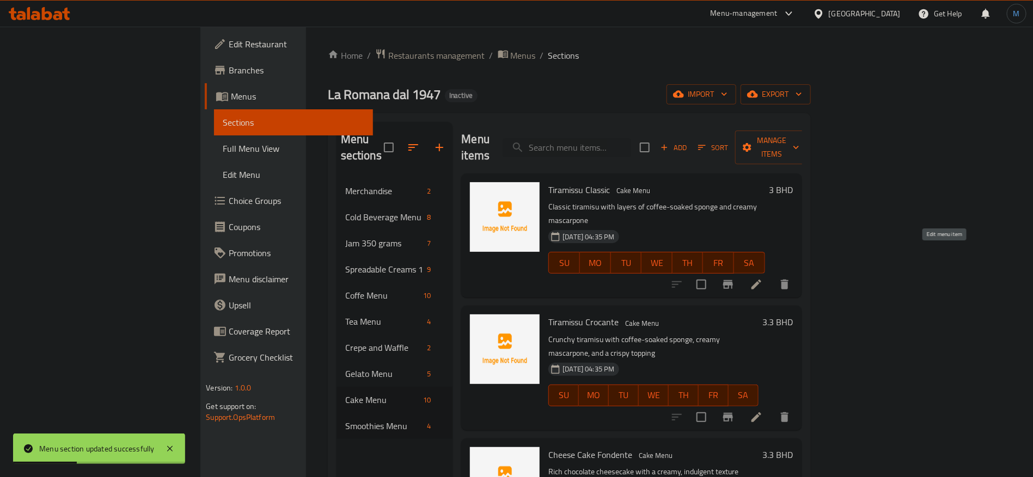
click at [763, 278] on icon at bounding box center [756, 284] width 13 height 13
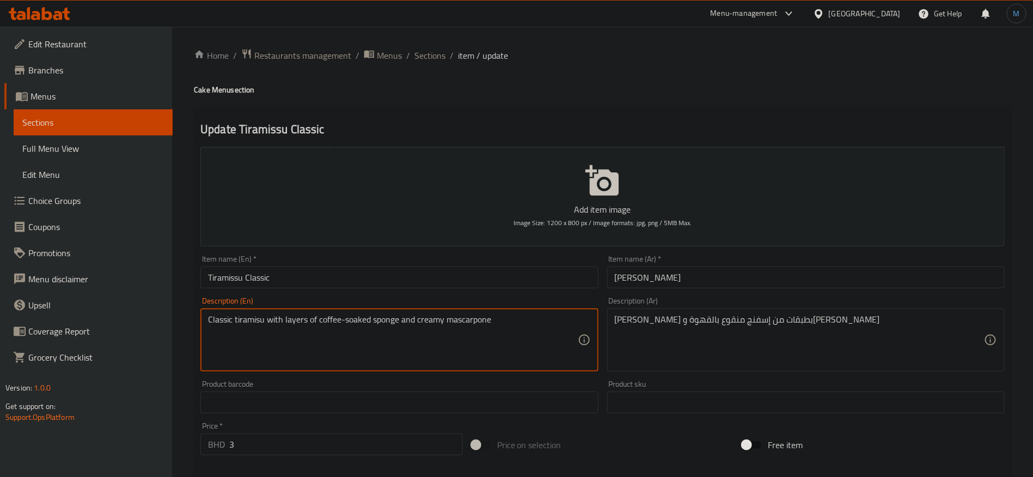
click at [506, 322] on textarea "Classic tiramisu with layers of coffee-soaked sponge and creamy mascarpone" at bounding box center [392, 341] width 369 height 52
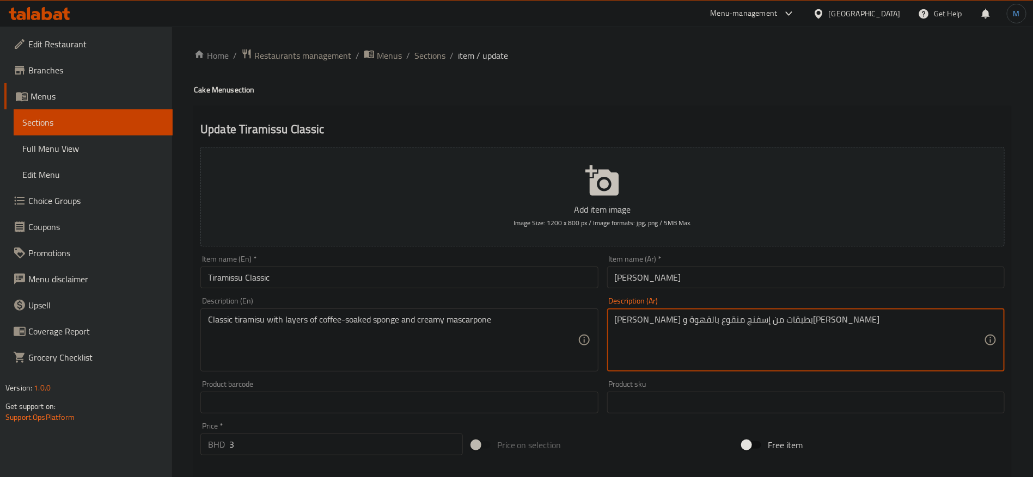
click at [632, 327] on textarea "تيراميسو كلاسيكي بطبقات من إسفنج منقوع بالقهوة وكريمة ماسكاربوني" at bounding box center [799, 341] width 369 height 52
paste textarea "بوني‎"
type textarea "تيراميسو كلاسيكي بطبقات من إسفنج منقوع بالقهوة وكريمة ماسكربوني‎"
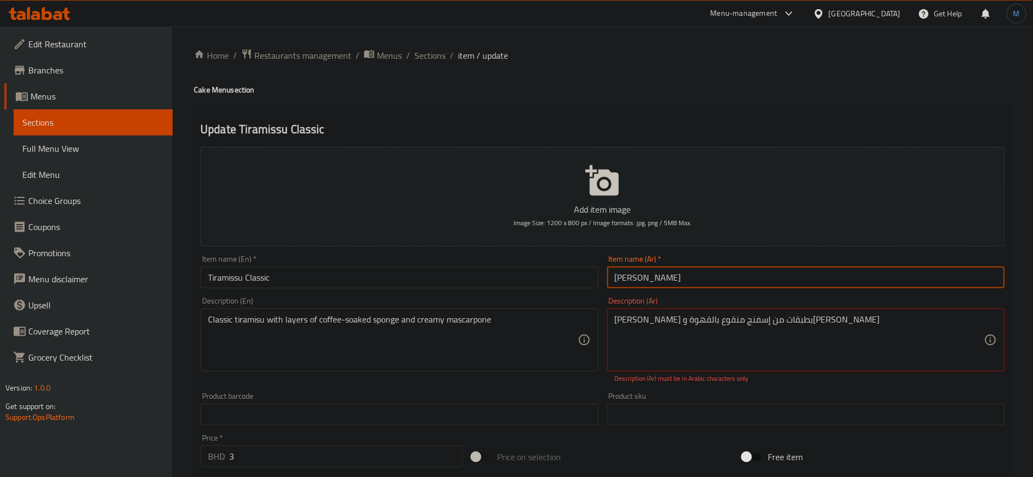
click at [722, 281] on input "تيراميسو كلاسيكي" at bounding box center [805, 278] width 397 height 22
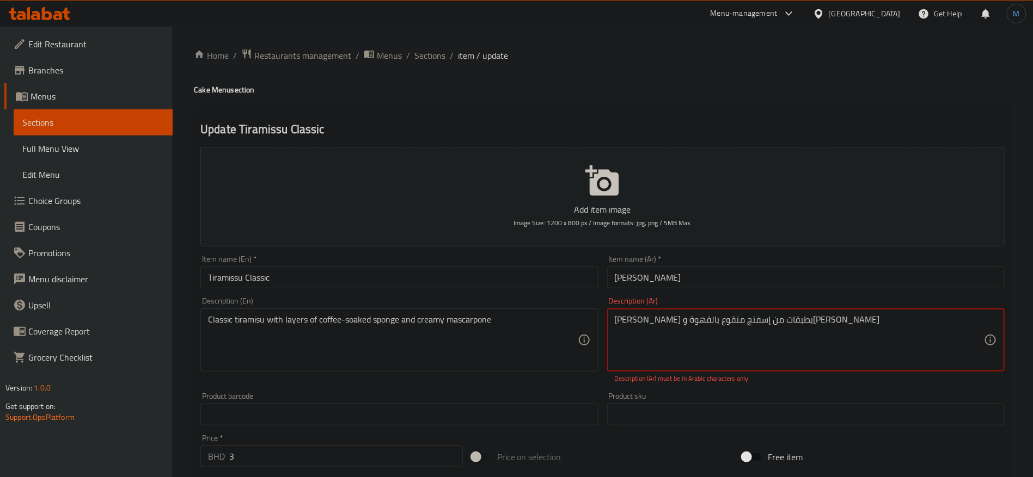
click at [862, 337] on textarea "تيراميسو كلاسيكي بطبقات من إسفنج منقوع بالقهوة وكريمة ماسكربوني‎" at bounding box center [799, 341] width 369 height 52
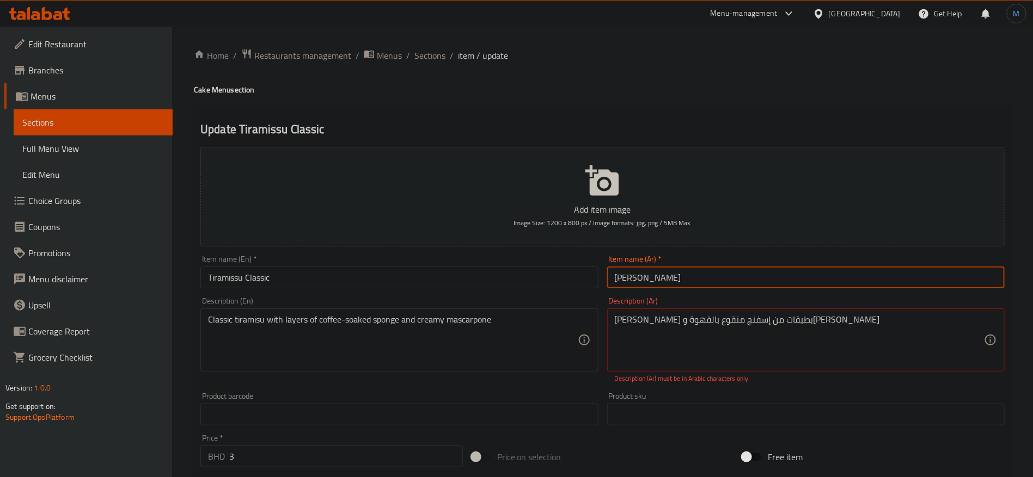
type input "تيراميسو كلاسيكي"
click at [834, 287] on input "تيراميسو كلاسيكي" at bounding box center [805, 278] width 397 height 22
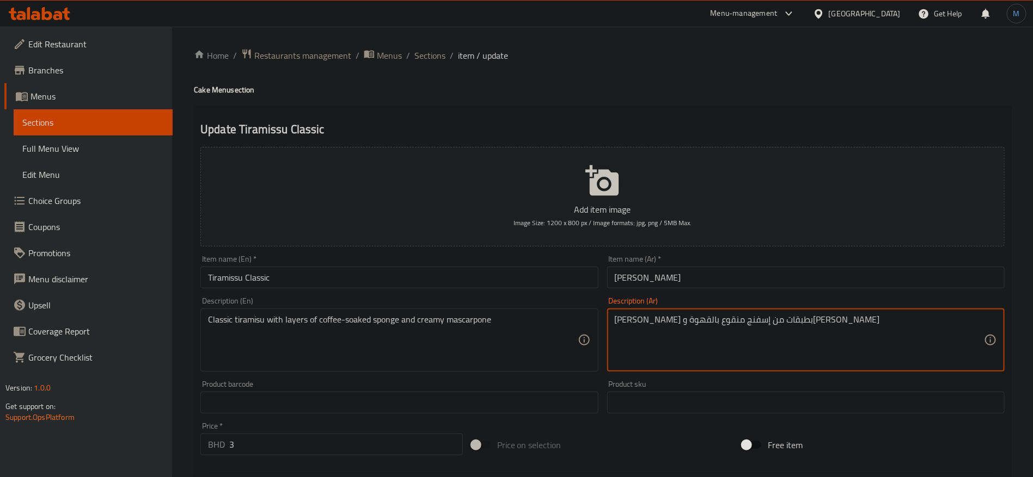
click at [637, 325] on textarea "تيراميسو كلاسيكي بطبقات من إسفنج منقوع بالقهوة وكريمة ماسكاربوني" at bounding box center [799, 341] width 369 height 52
paste textarea "بوني‎"
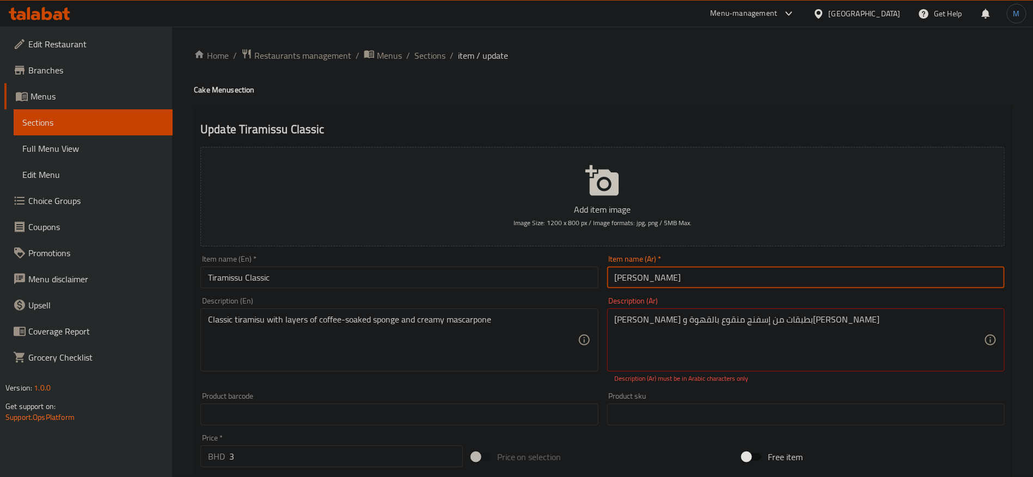
click at [735, 270] on input "تيراميسو كلاسيكي" at bounding box center [805, 278] width 397 height 22
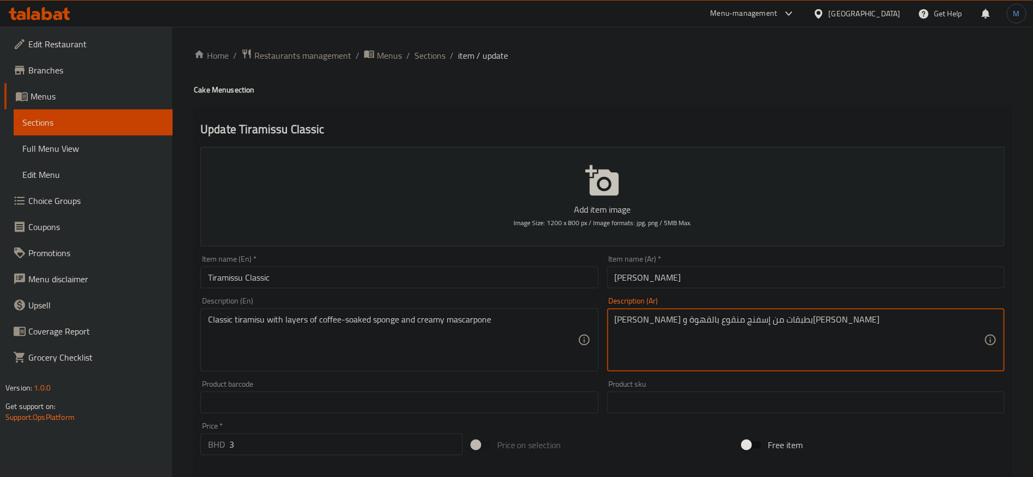
paste textarea "بوني‎"
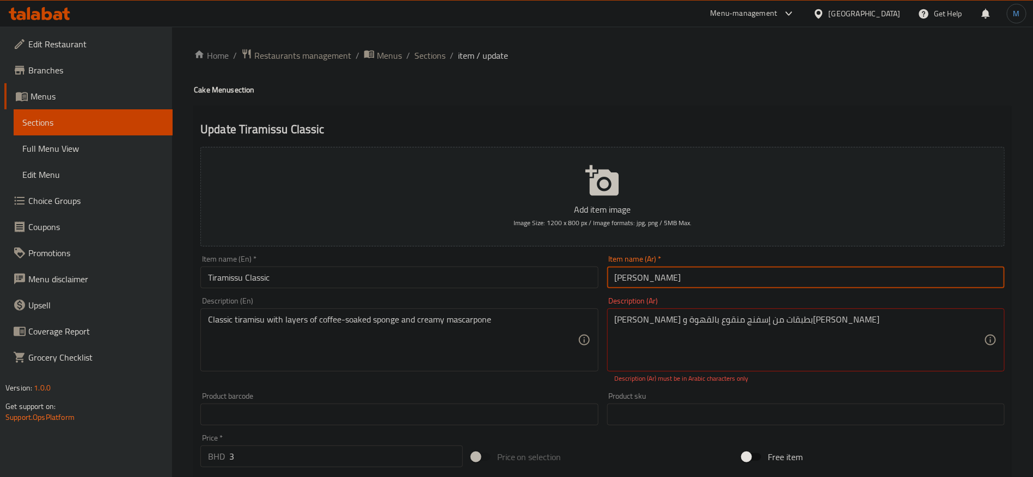
click at [735, 268] on input "تيراميسو كلاسيكي" at bounding box center [805, 278] width 397 height 22
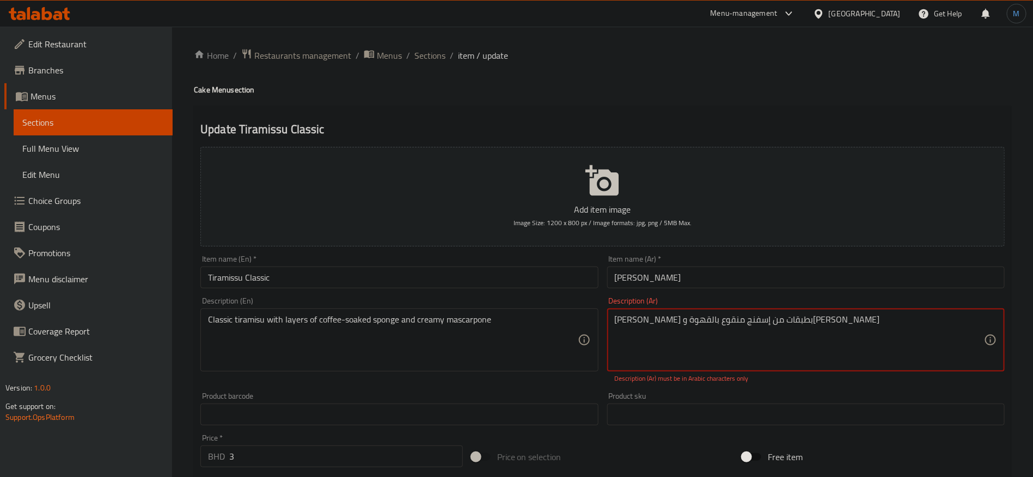
click at [648, 324] on textarea "تيراميسو كلاسيكي بطبقات من إسفنج منقوع بالقهوة وكريمة ماسكربوني‎" at bounding box center [799, 341] width 369 height 52
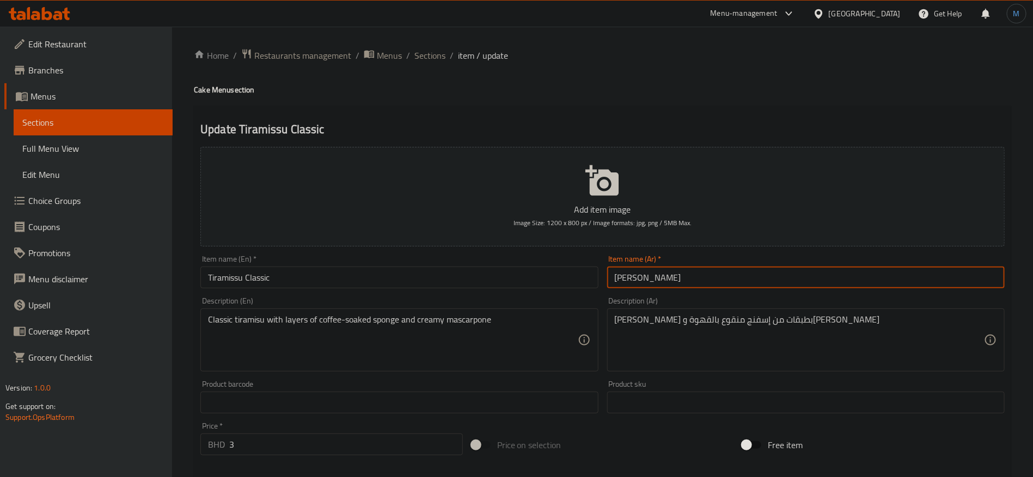
click at [723, 275] on input "تيراميسو كلاسيكي" at bounding box center [805, 278] width 397 height 22
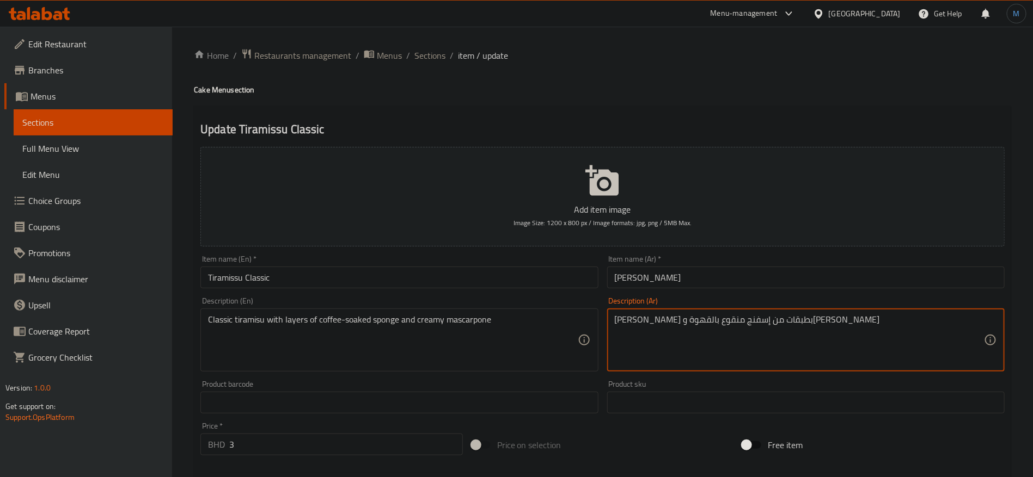
click at [648, 327] on textarea "تيراميسو كلاسيكي بطبقات من إسفنج منقوع بالقهوة وكريمة ماسكروني" at bounding box center [799, 341] width 369 height 52
click at [638, 322] on textarea "تيراميسو كلاسيكي بطبقات من إسفنج منقوع بالقهوة وكريمة ماسكروني" at bounding box center [799, 341] width 369 height 52
type textarea "تيراميسو كلاسيكي بطبقات من إسفنج منقوع بالقهوة وكريمة ماسكربوني"
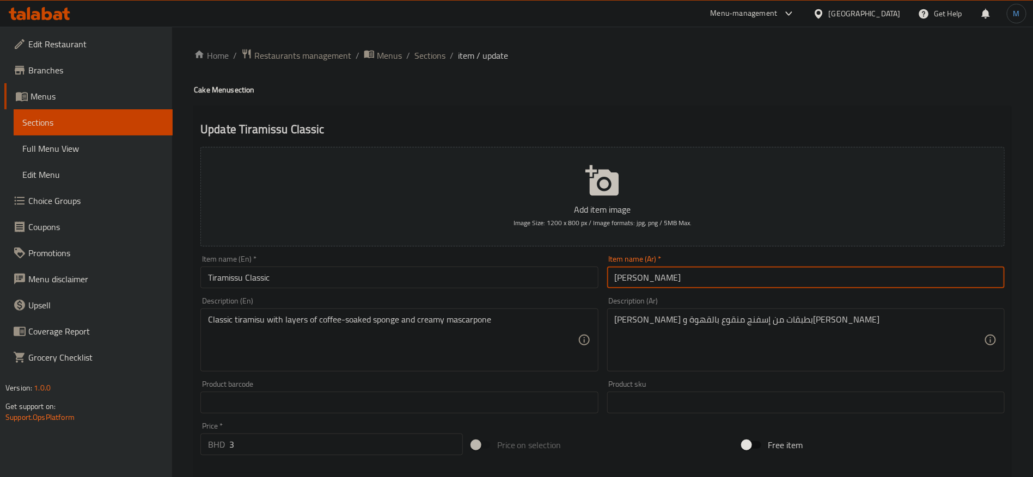
click at [931, 280] on input "تيراميسو كلاسيكي" at bounding box center [805, 278] width 397 height 22
